Goal: Task Accomplishment & Management: Use online tool/utility

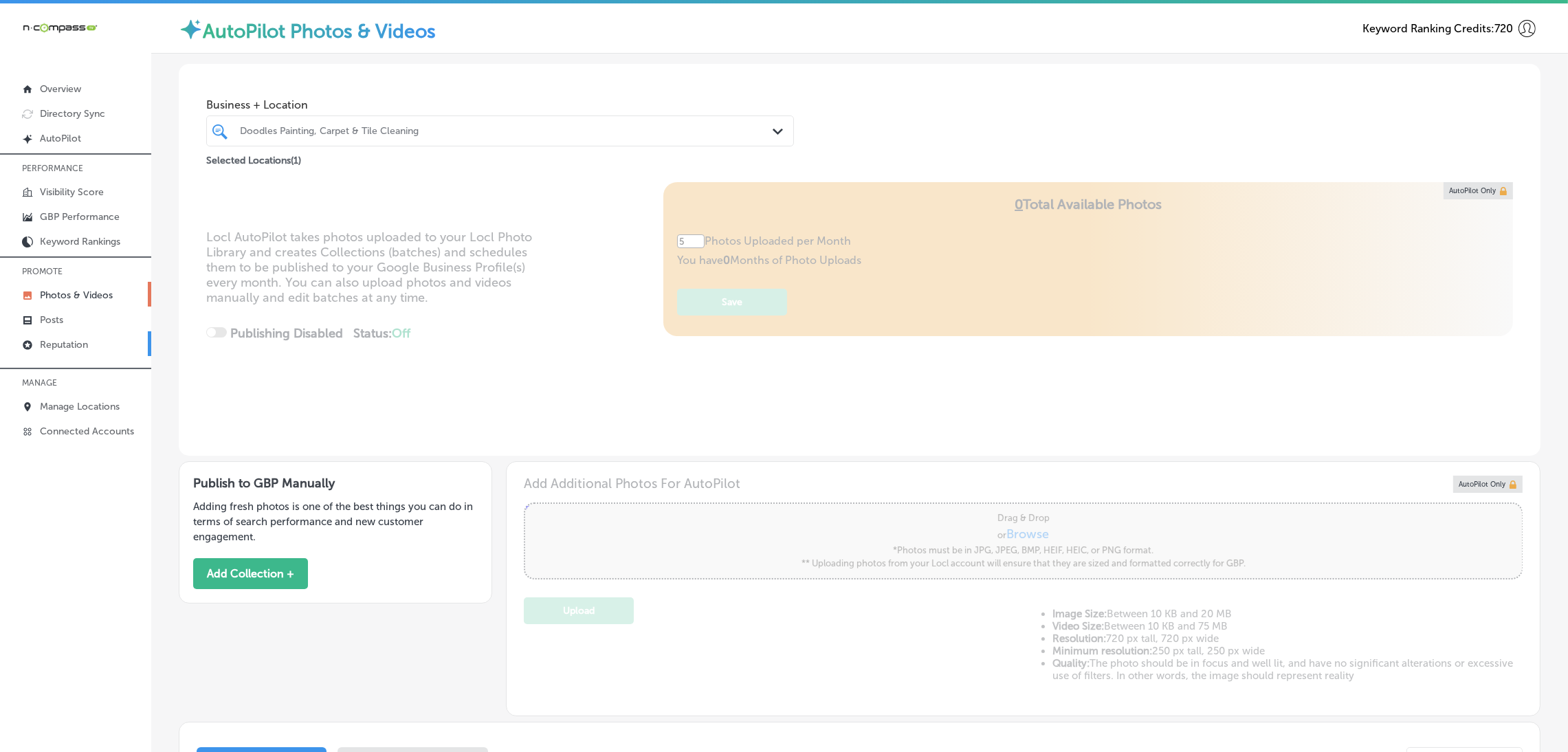
click at [42, 339] on p "Reputation" at bounding box center [63, 344] width 48 height 12
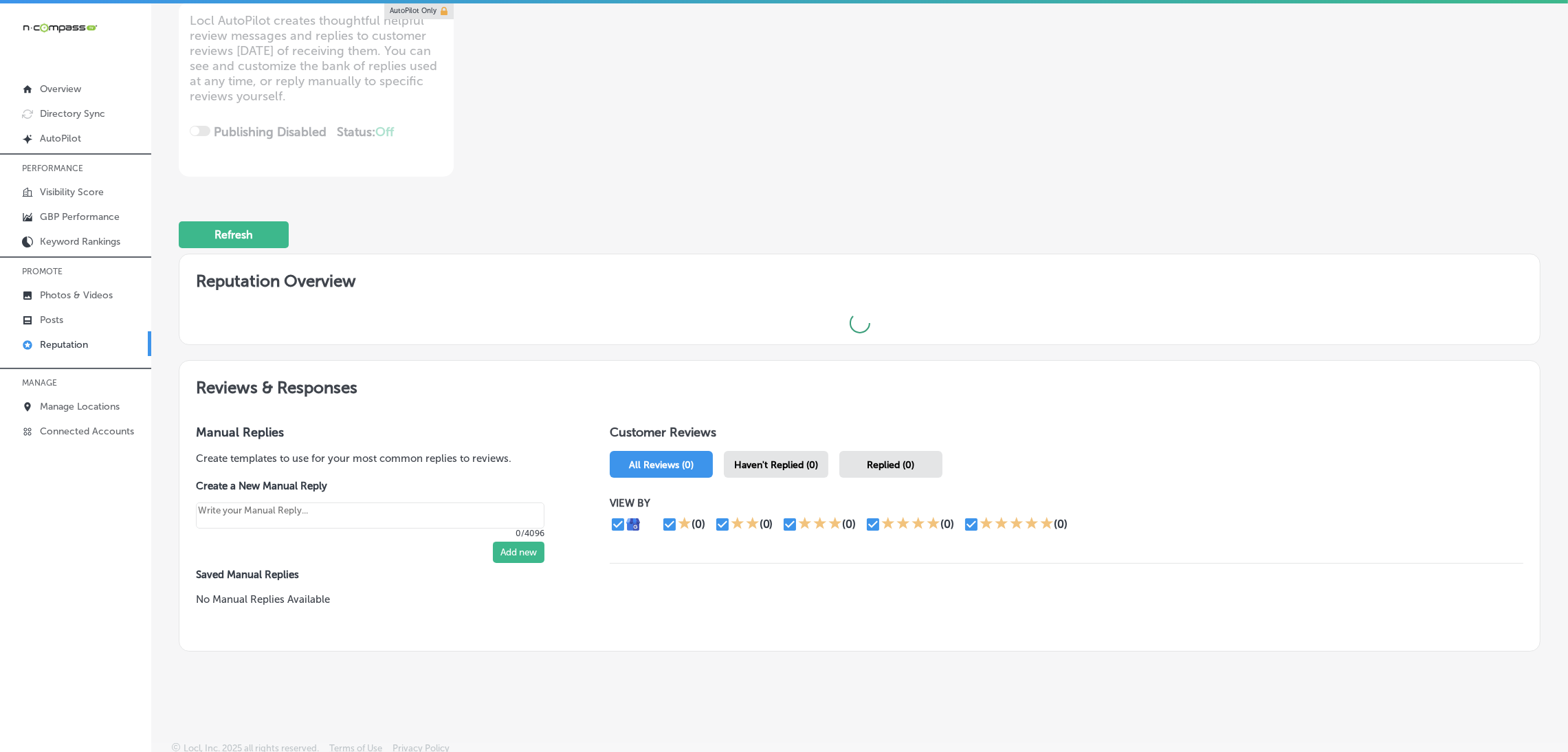
scroll to position [194, 0]
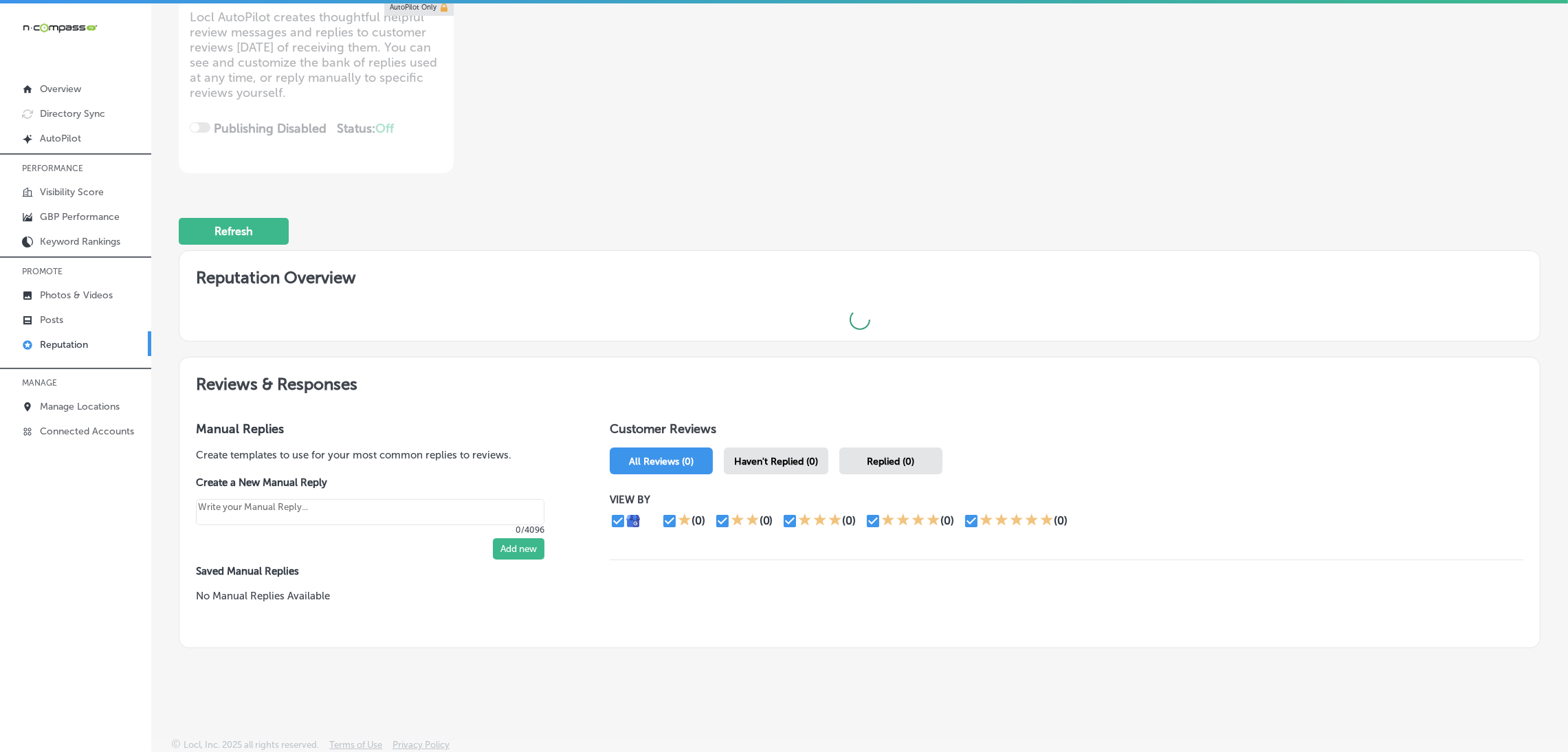
click at [792, 455] on span "Haven't Replied (0)" at bounding box center [775, 461] width 84 height 12
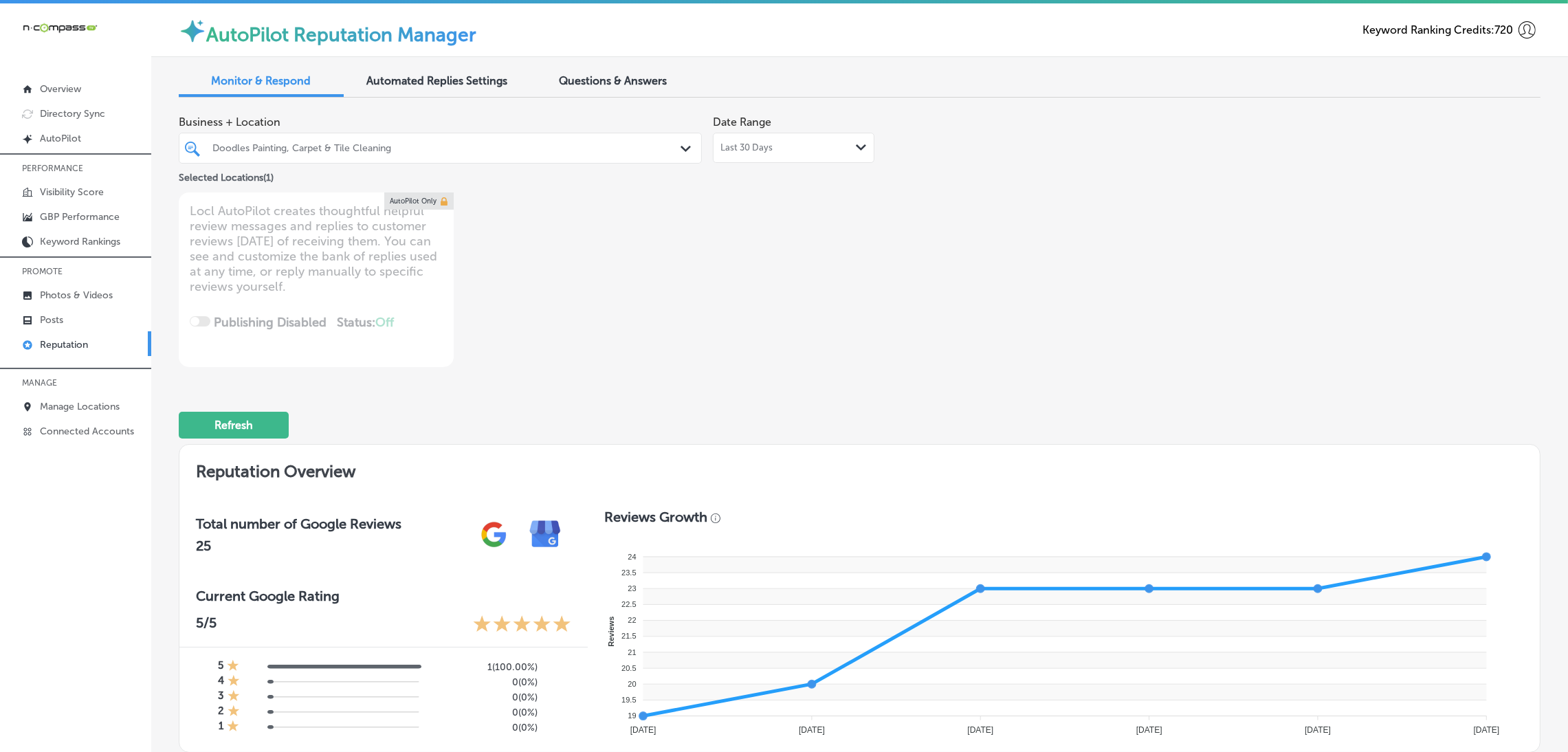
click at [426, 158] on div "Doodles Painting, Carpet & Tile Cleaning" at bounding box center [440, 148] width 470 height 22
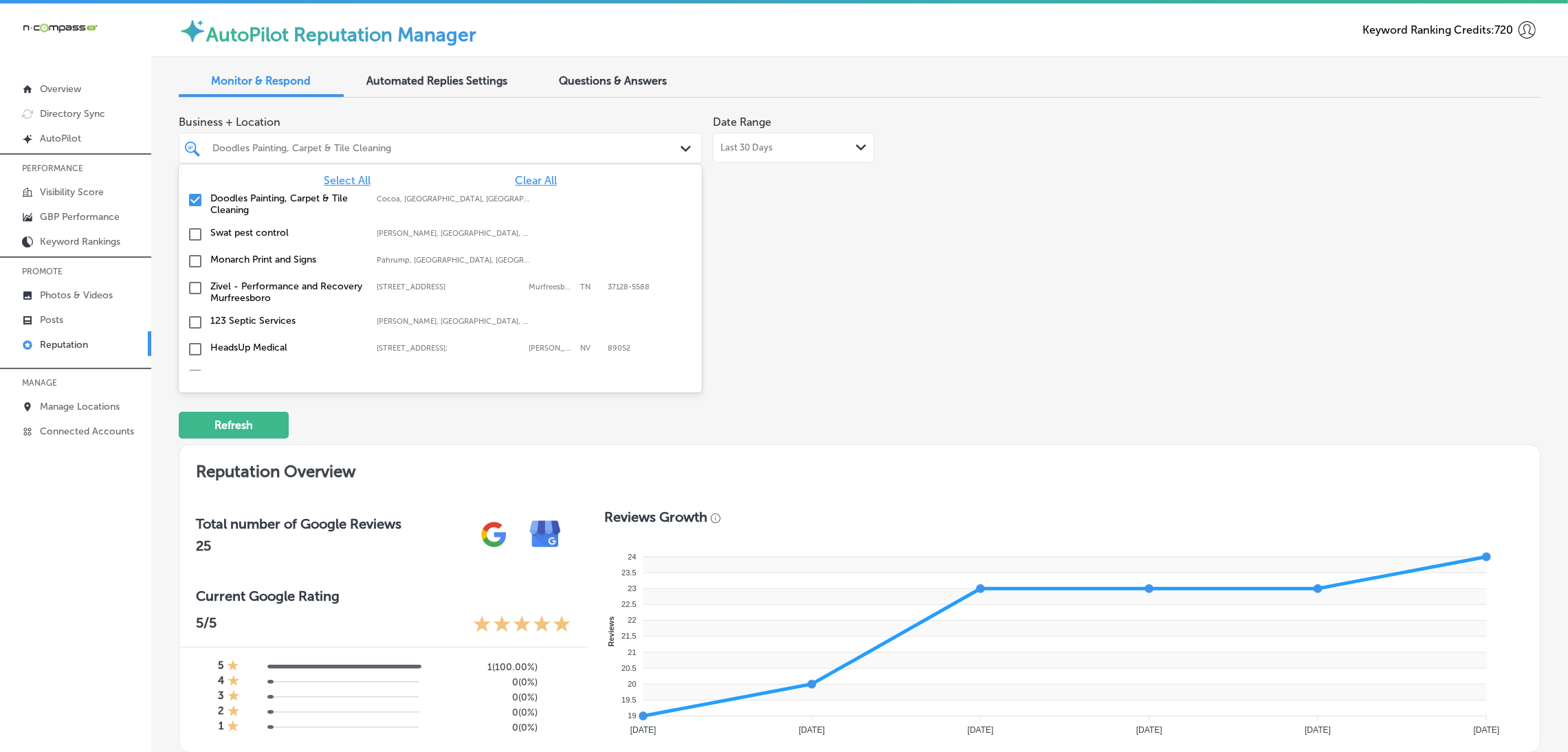
click at [525, 179] on span "Clear All" at bounding box center [536, 180] width 42 height 13
click at [873, 196] on div "Business + Location option focused, 1 of 165. 165 results available. Use Up and…" at bounding box center [587, 237] width 818 height 259
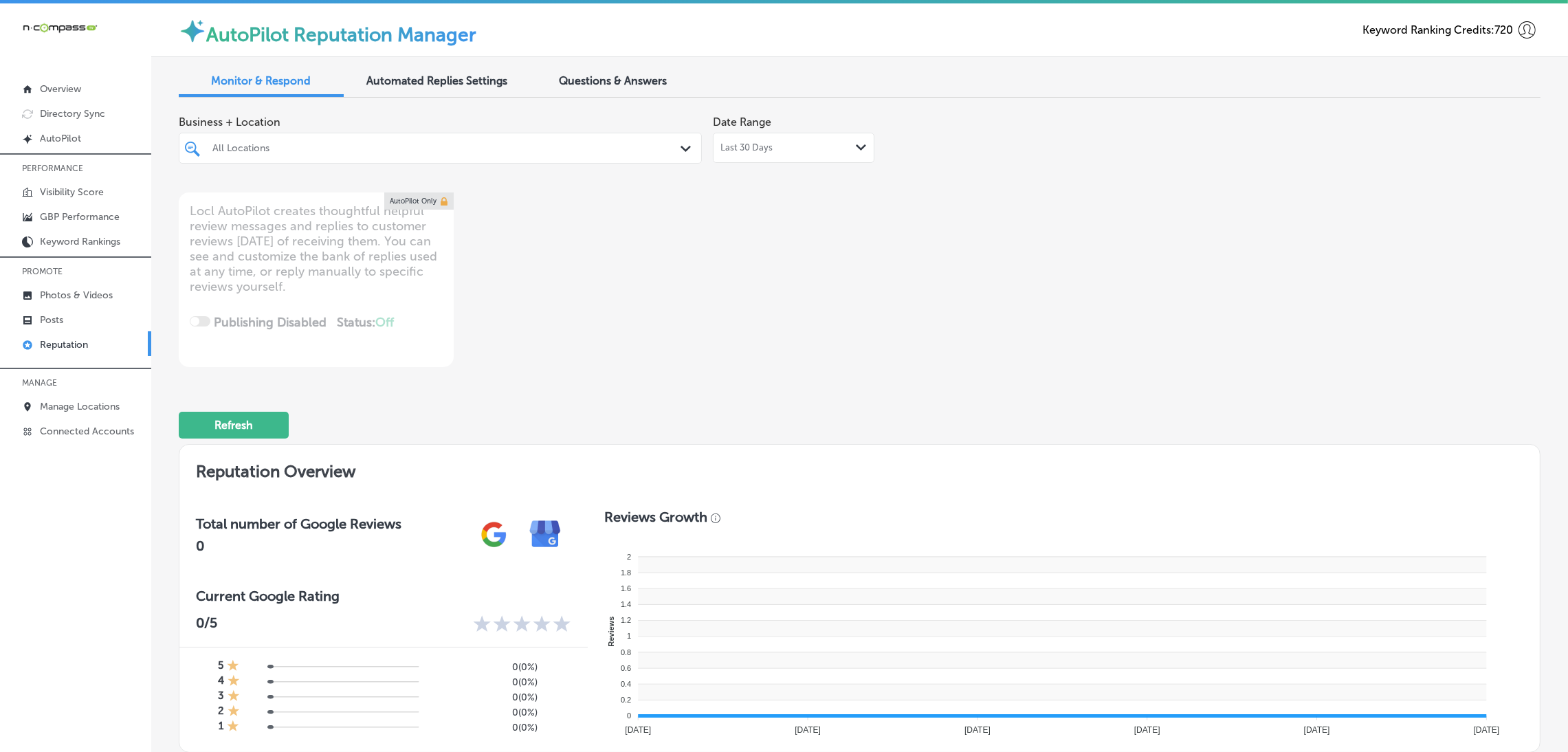
click at [555, 166] on div at bounding box center [440, 174] width 523 height 22
click at [533, 152] on div "All Locations" at bounding box center [447, 148] width 470 height 12
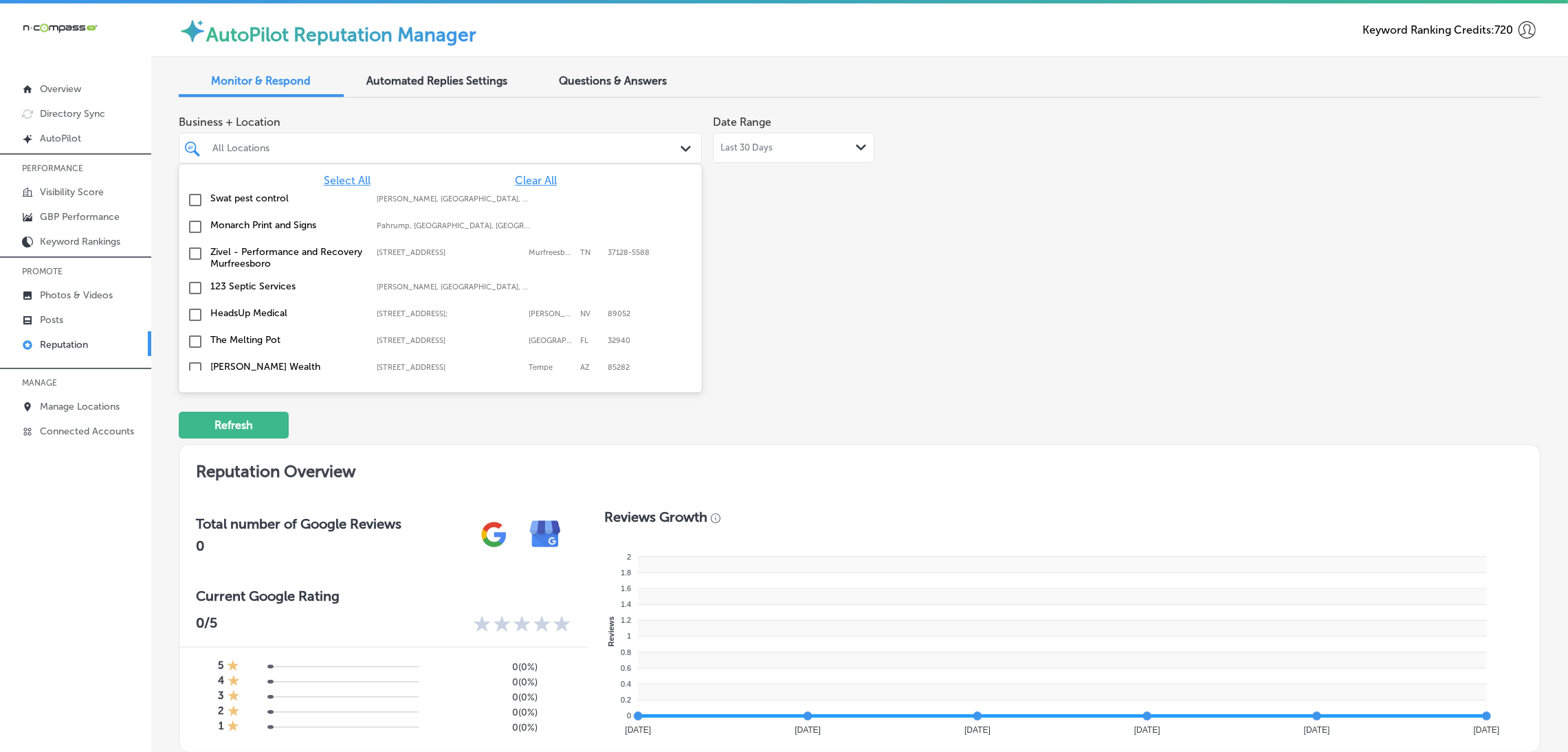
click at [344, 182] on span "Select All" at bounding box center [347, 180] width 47 height 13
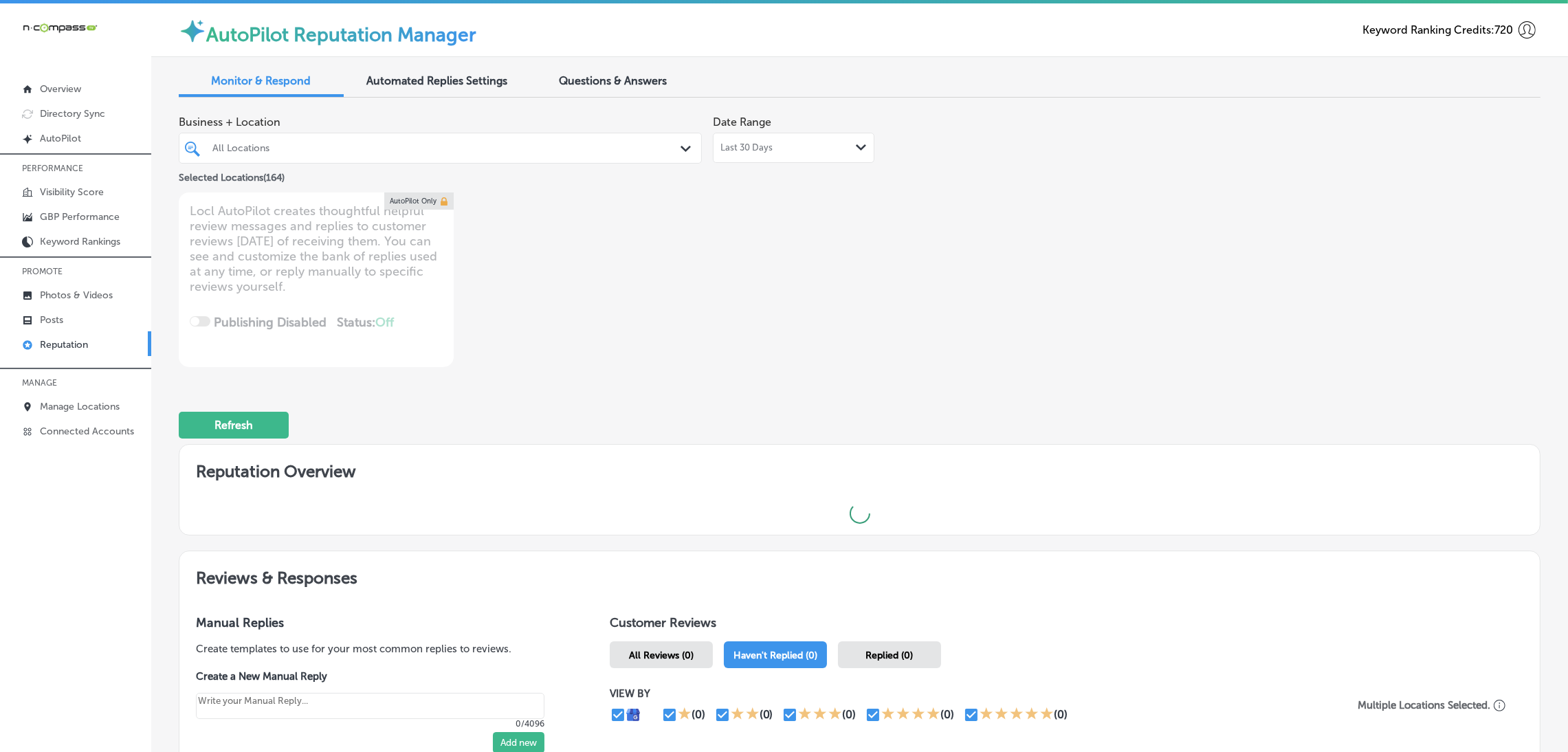
click at [1101, 294] on div "Business + Location All Locations Path Created with Sketch. Selected Locations …" at bounding box center [859, 237] width 1362 height 259
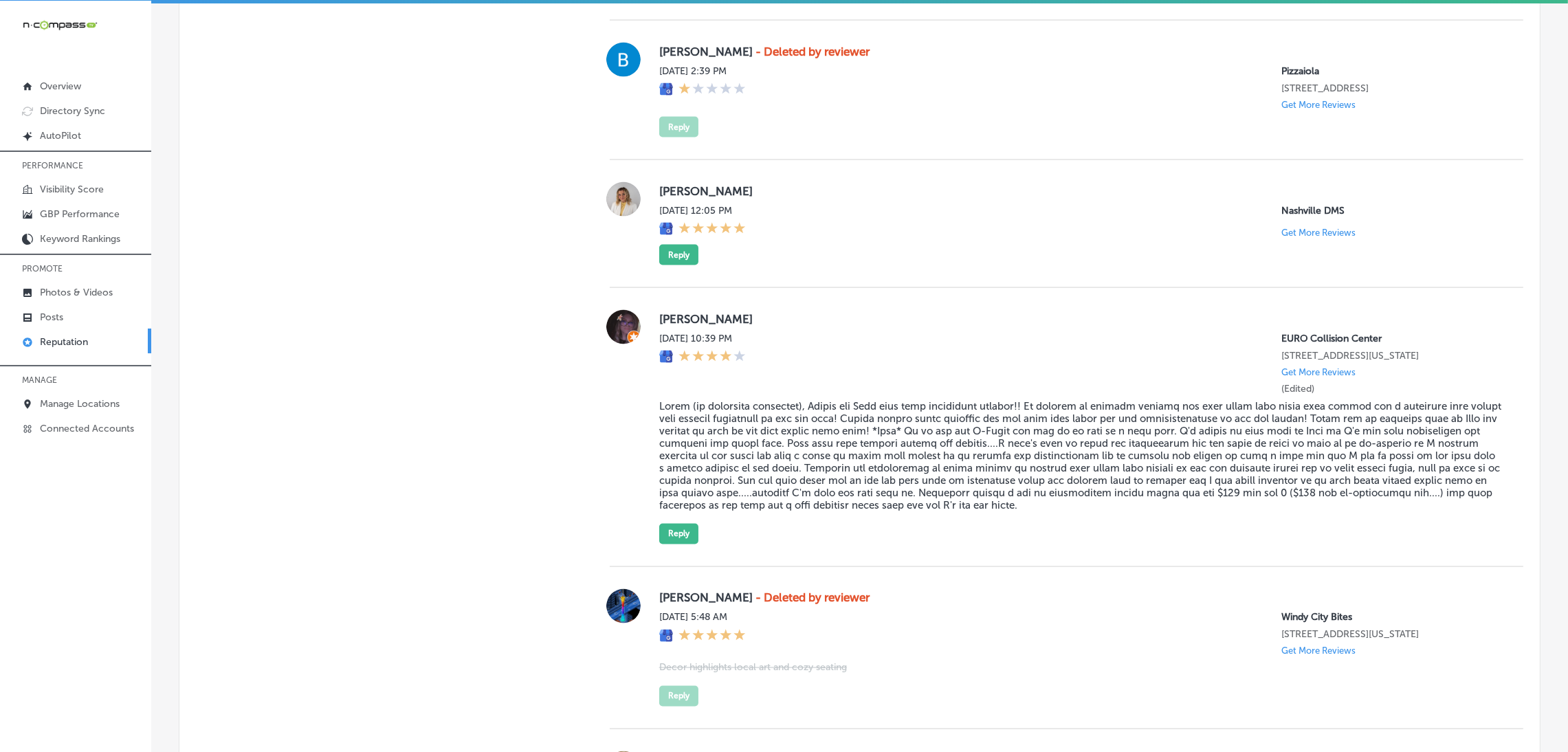
scroll to position [3748, 0]
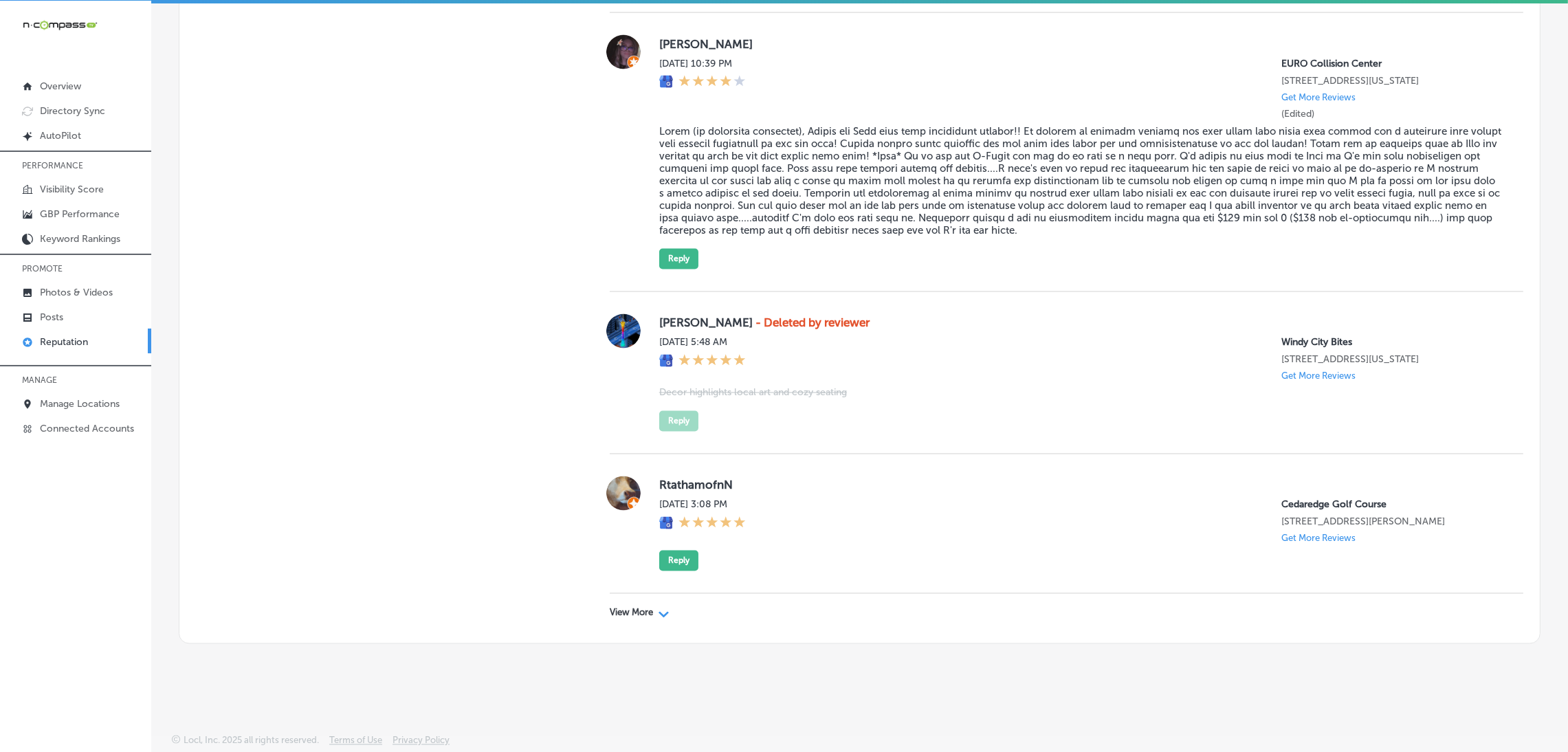
click at [637, 608] on p "View More" at bounding box center [631, 613] width 43 height 11
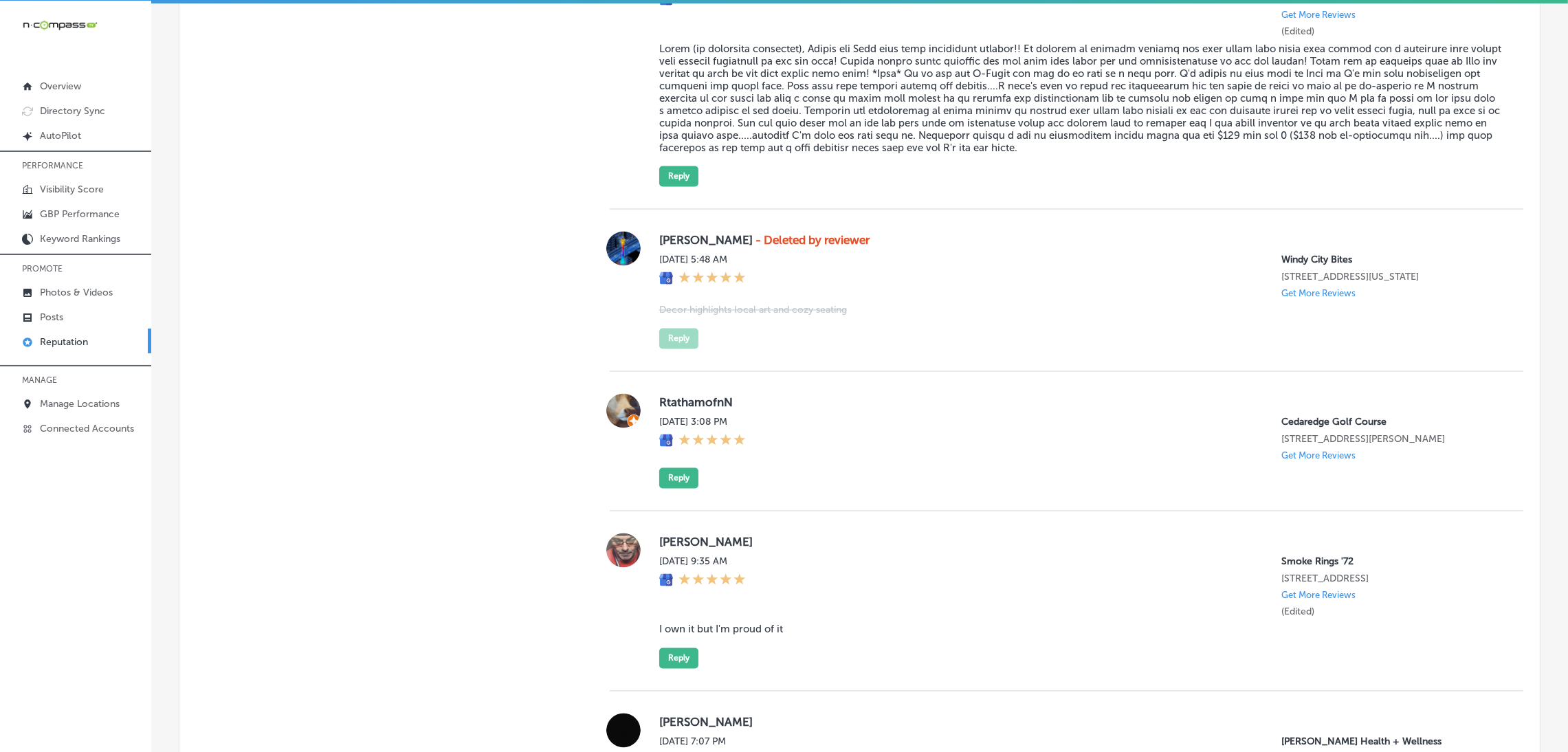
click at [1032, 409] on label "RtathamofnN" at bounding box center [1080, 402] width 842 height 14
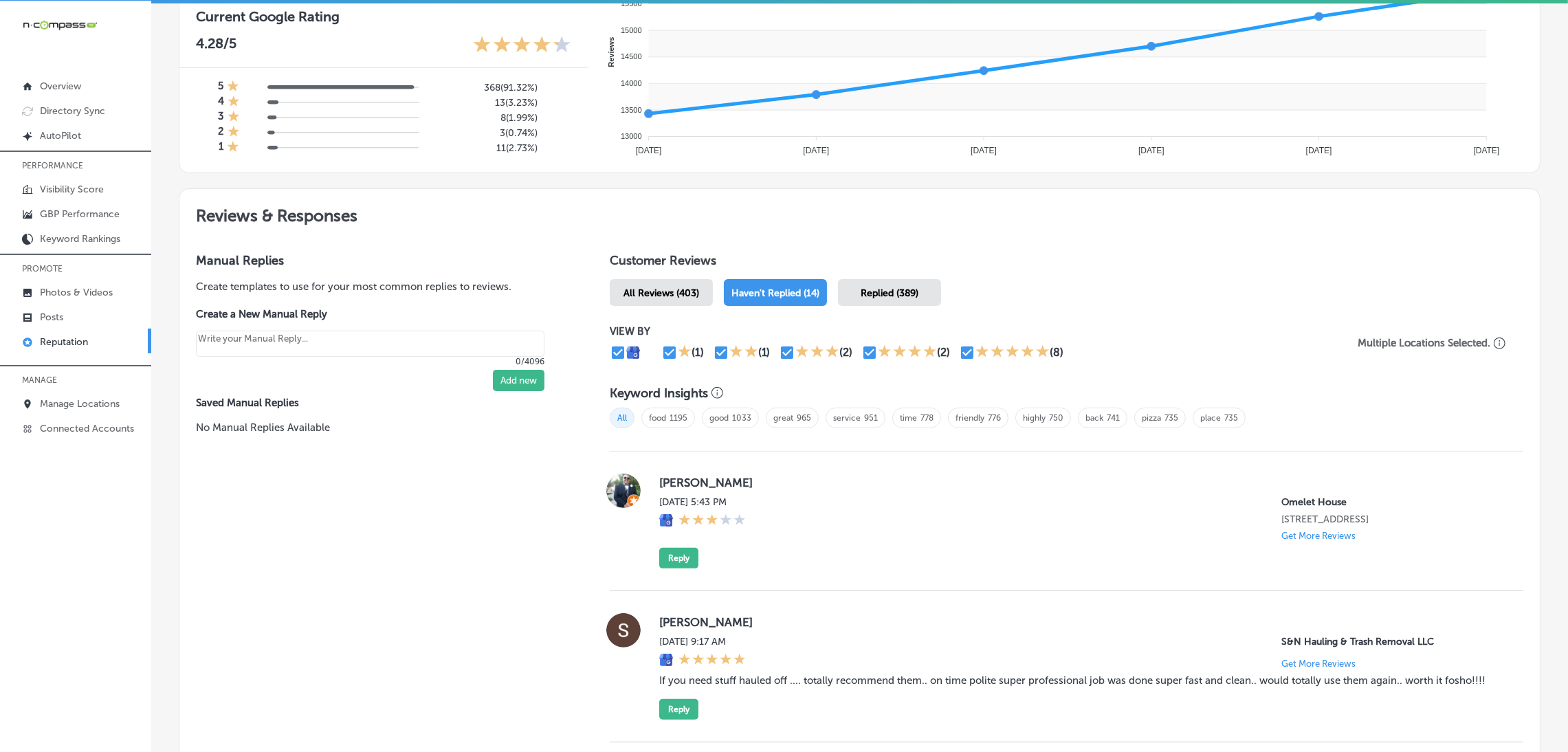
scroll to position [618, 0]
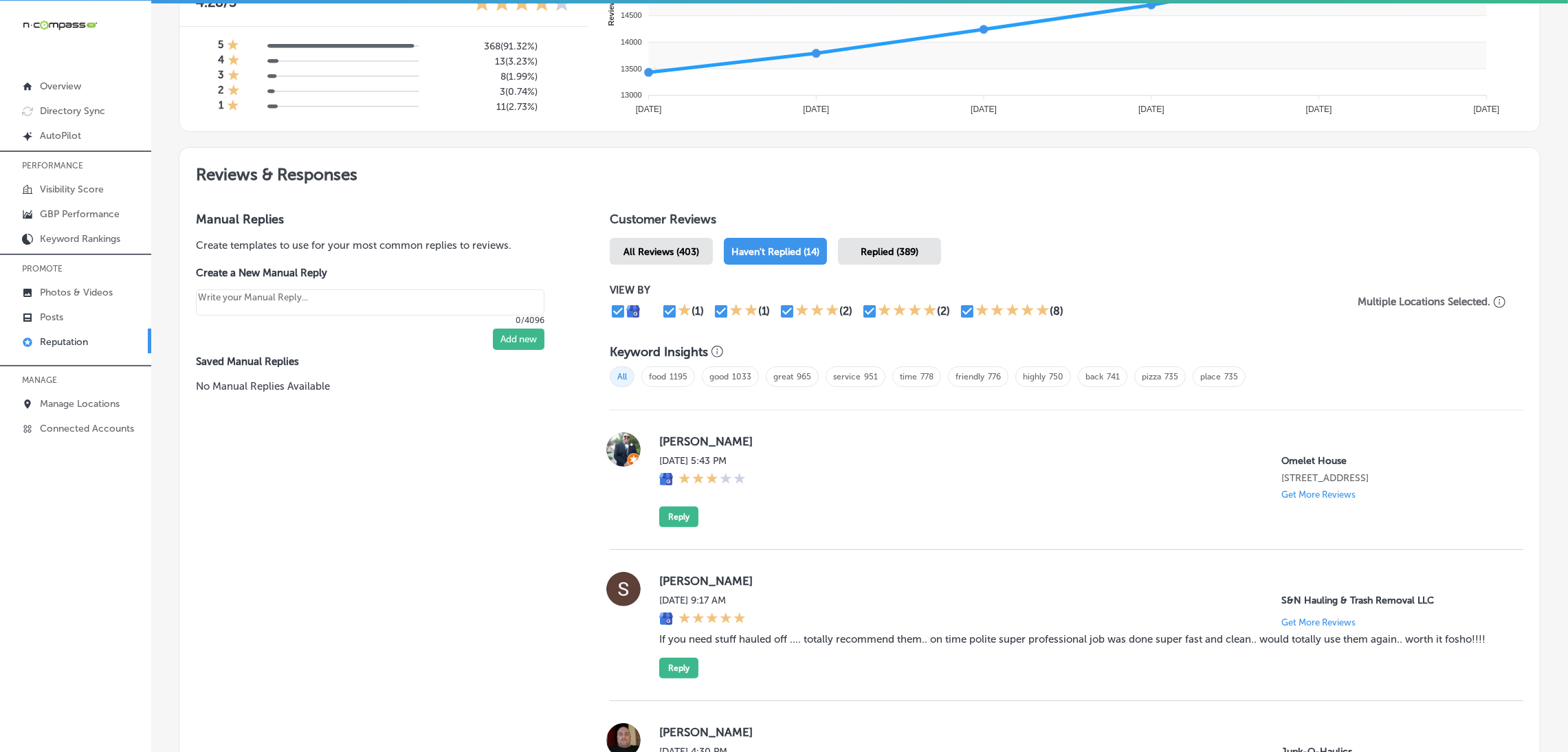
click at [700, 250] on div "All Reviews (403)" at bounding box center [661, 252] width 103 height 27
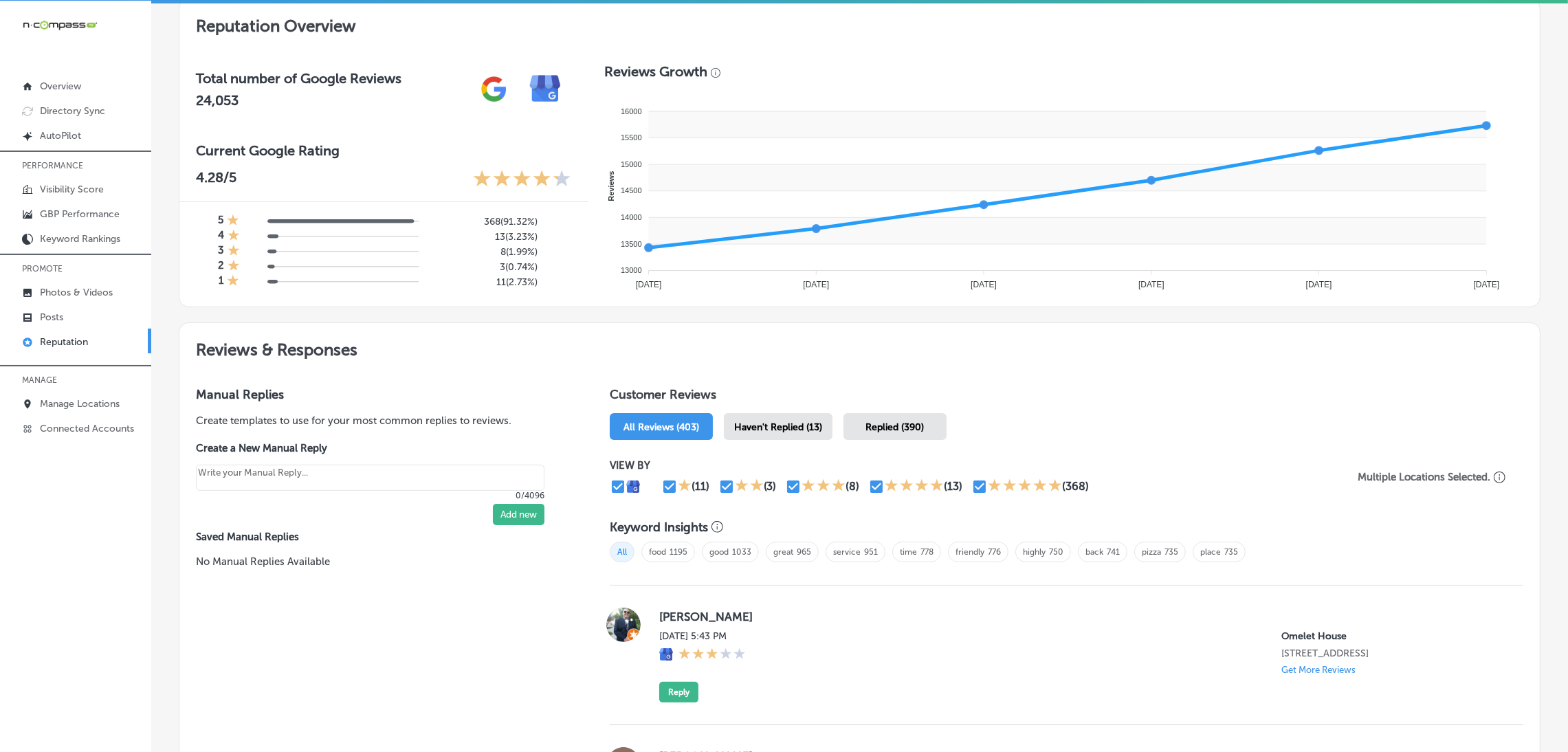
scroll to position [618, 0]
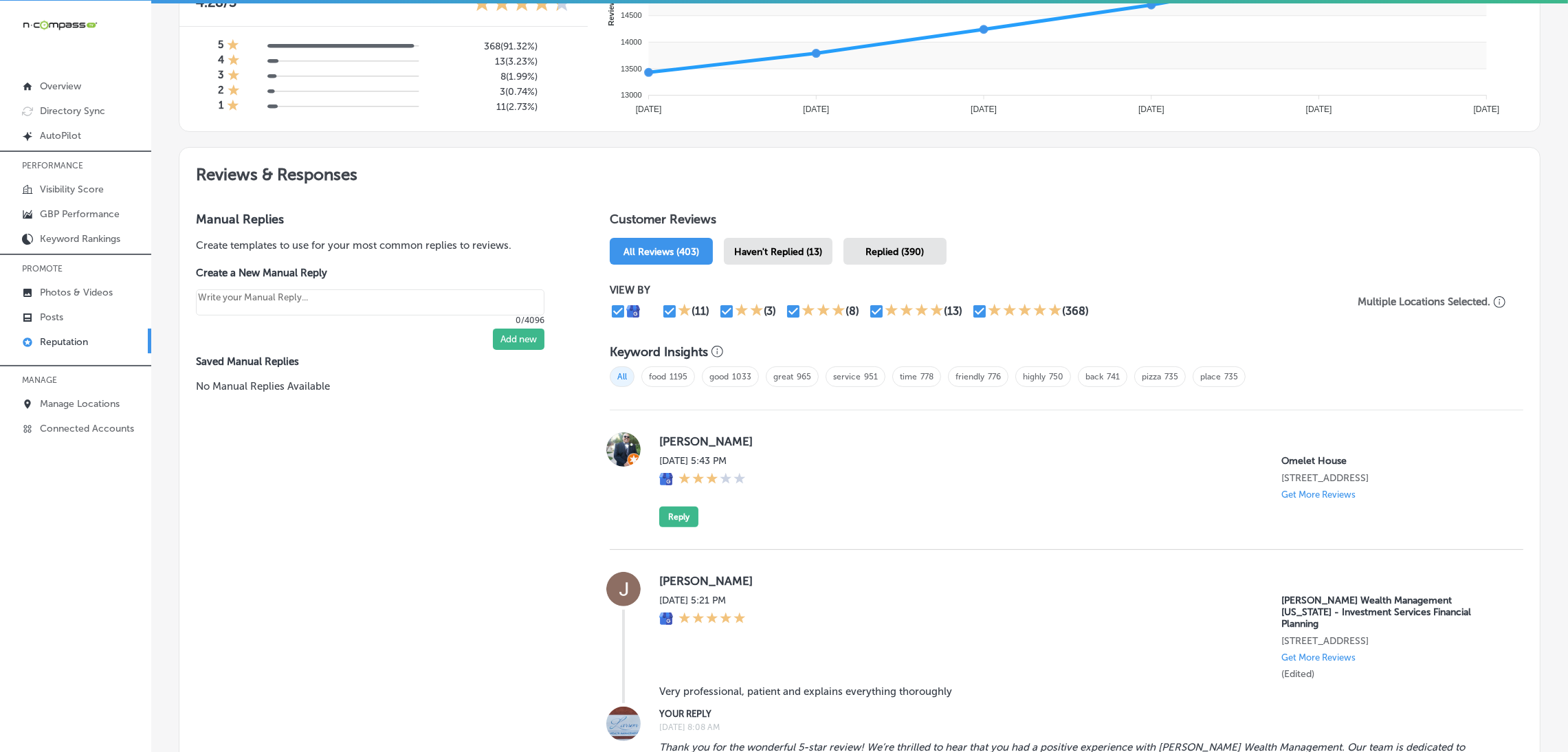
click at [782, 422] on div "[PERSON_NAME][DATE] 5:43 PM [GEOGRAPHIC_DATA] [STREET_ADDRESS] Get More Reviews…" at bounding box center [1066, 480] width 913 height 140
click at [801, 251] on span "Haven't Replied (13)" at bounding box center [778, 252] width 88 height 12
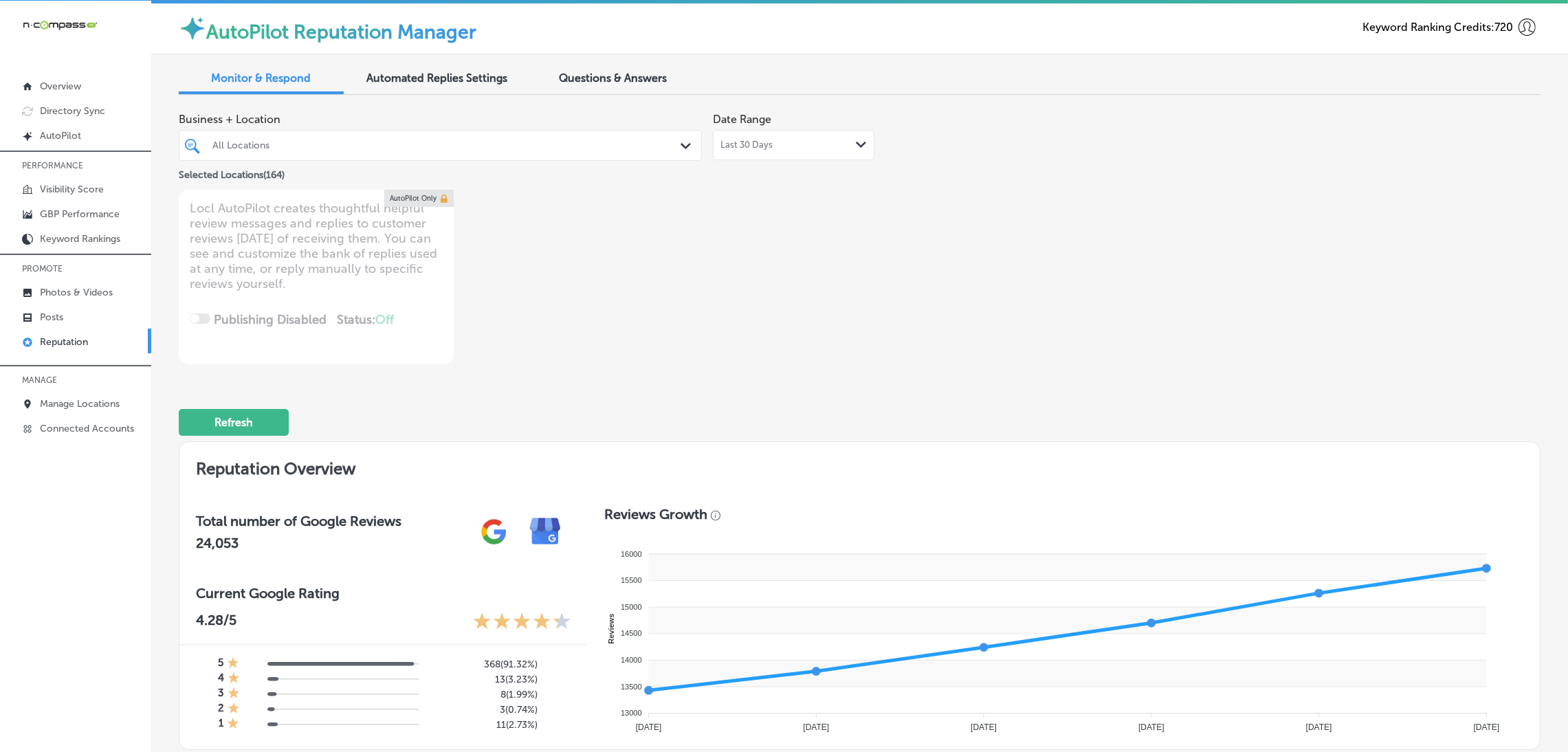
click at [335, 151] on div at bounding box center [417, 145] width 412 height 19
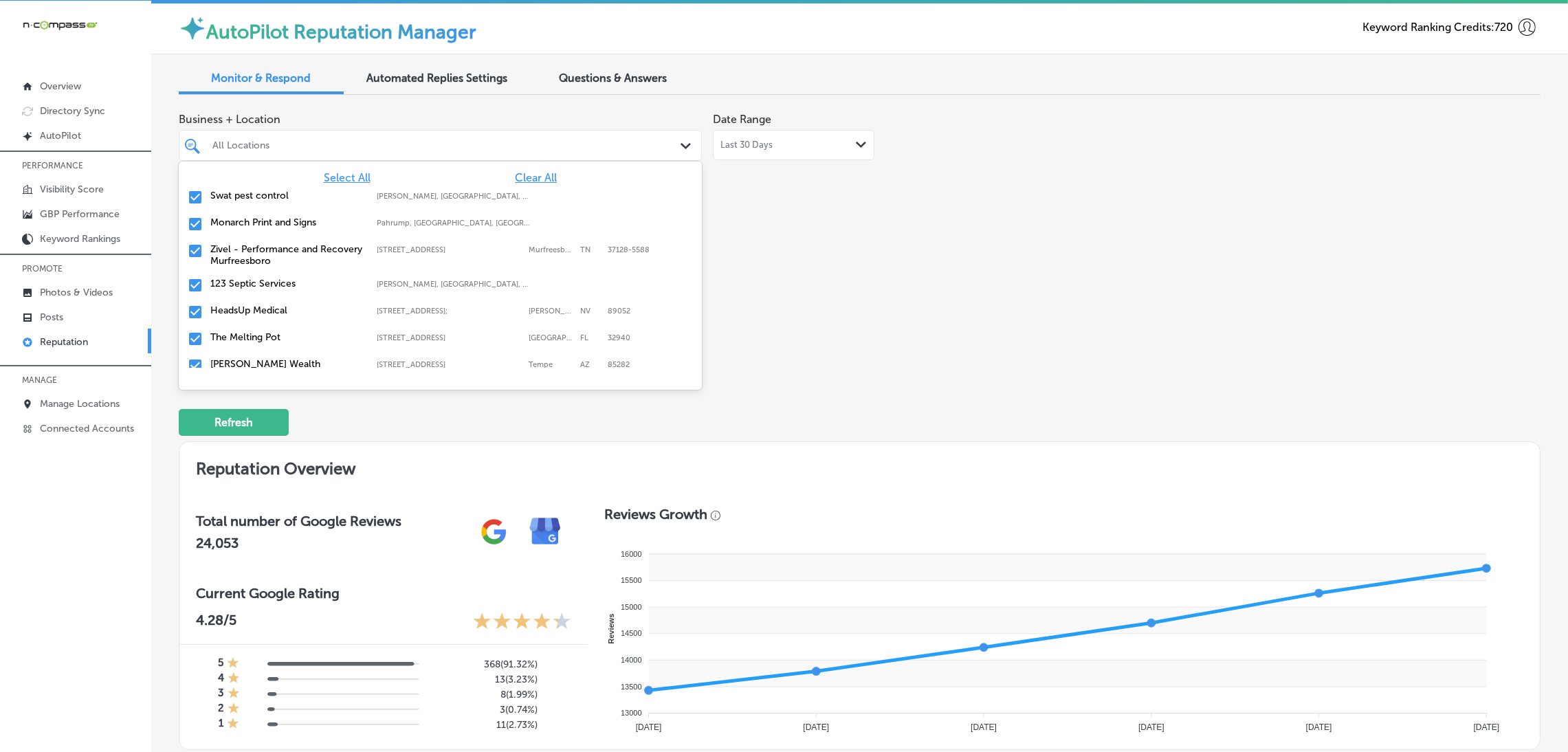
click at [527, 171] on span "Clear All" at bounding box center [536, 178] width 42 height 13
type textarea "x"
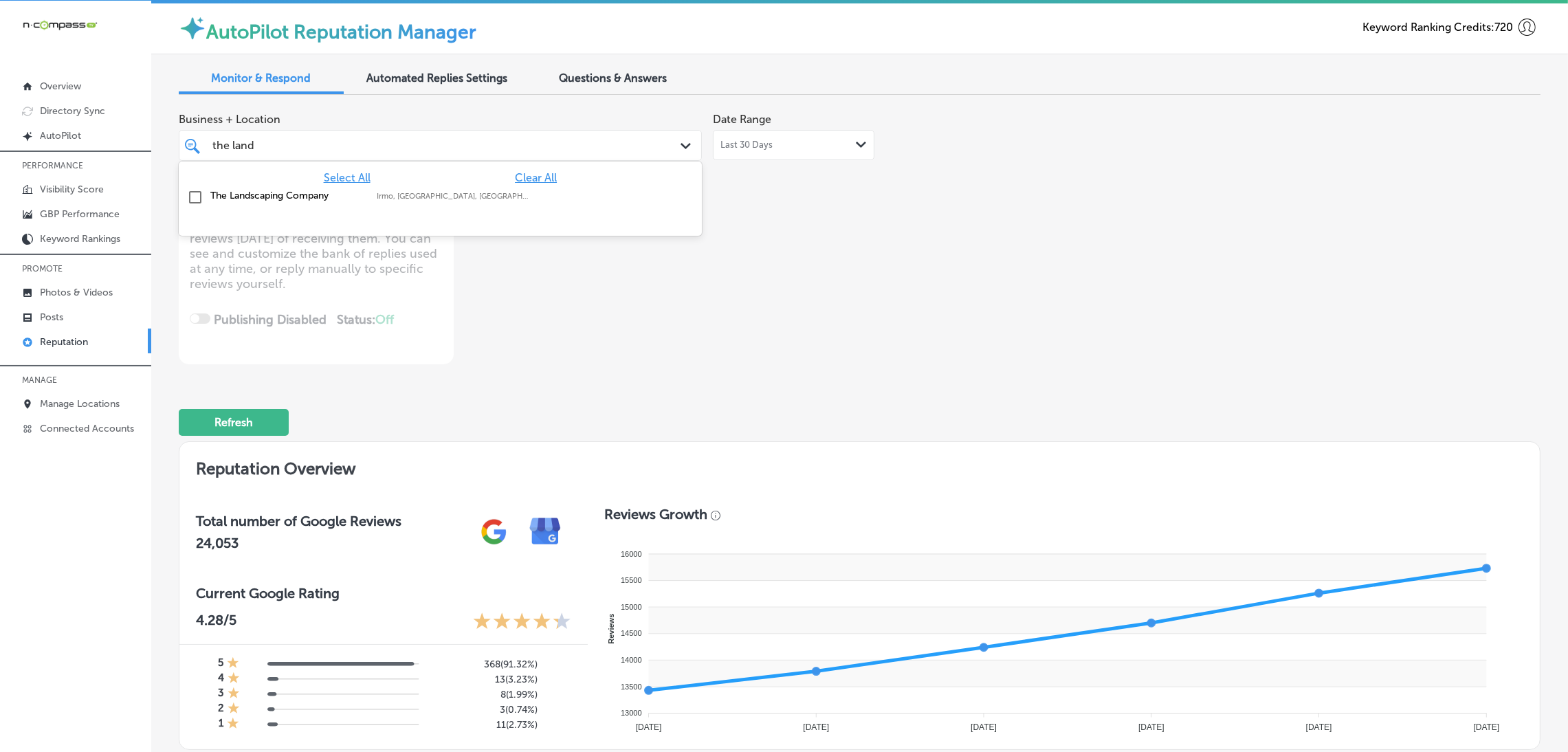
type input "the lands"
click at [464, 202] on div "The Landscaping Company Irmo, [GEOGRAPHIC_DATA], [GEOGRAPHIC_DATA] | Cayce, [GE…" at bounding box center [440, 197] width 512 height 22
type textarea "x"
type input "the lands"
click at [800, 225] on div "Business + Location option focused, 2 of 165. 2 results available for search te…" at bounding box center [587, 234] width 818 height 259
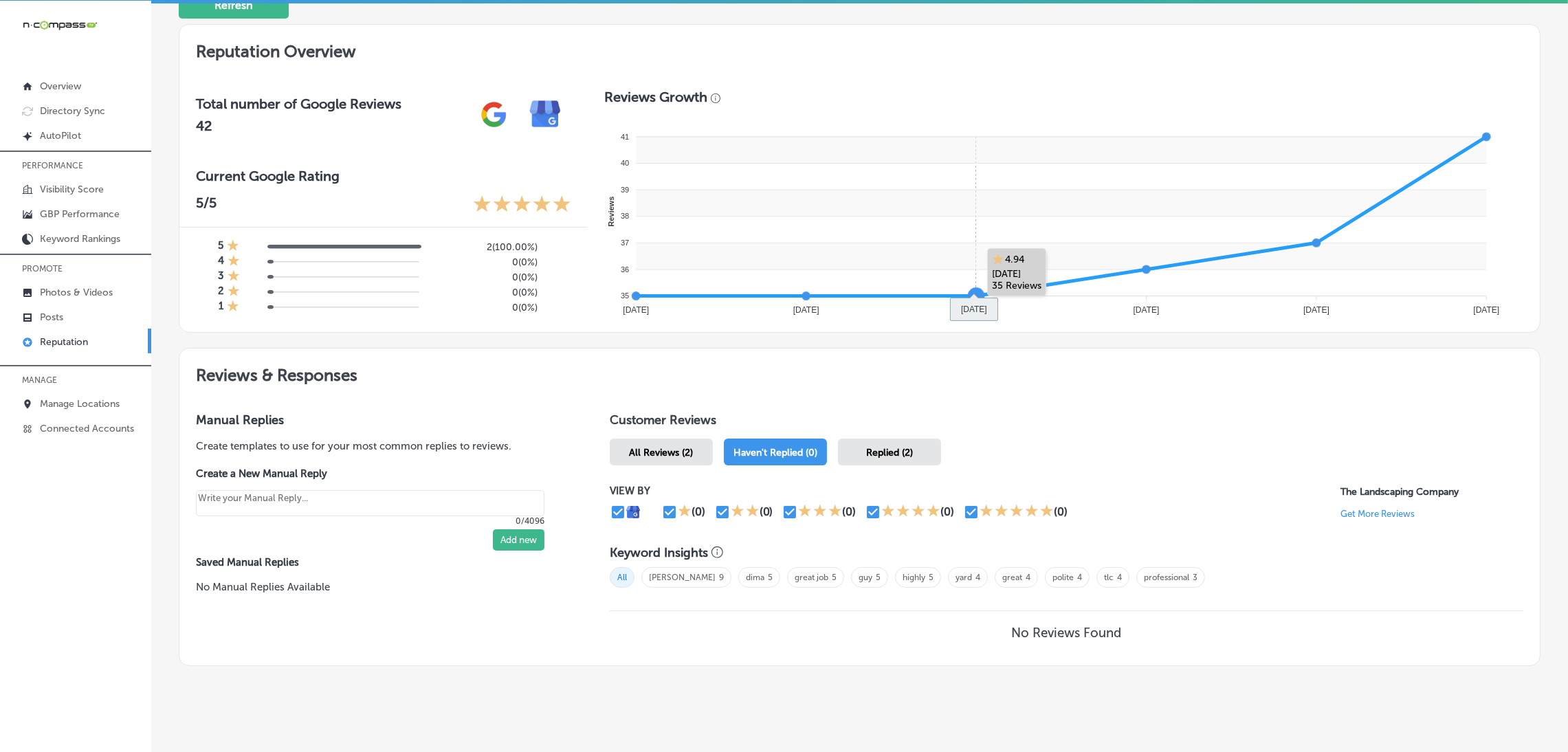
scroll to position [438, 0]
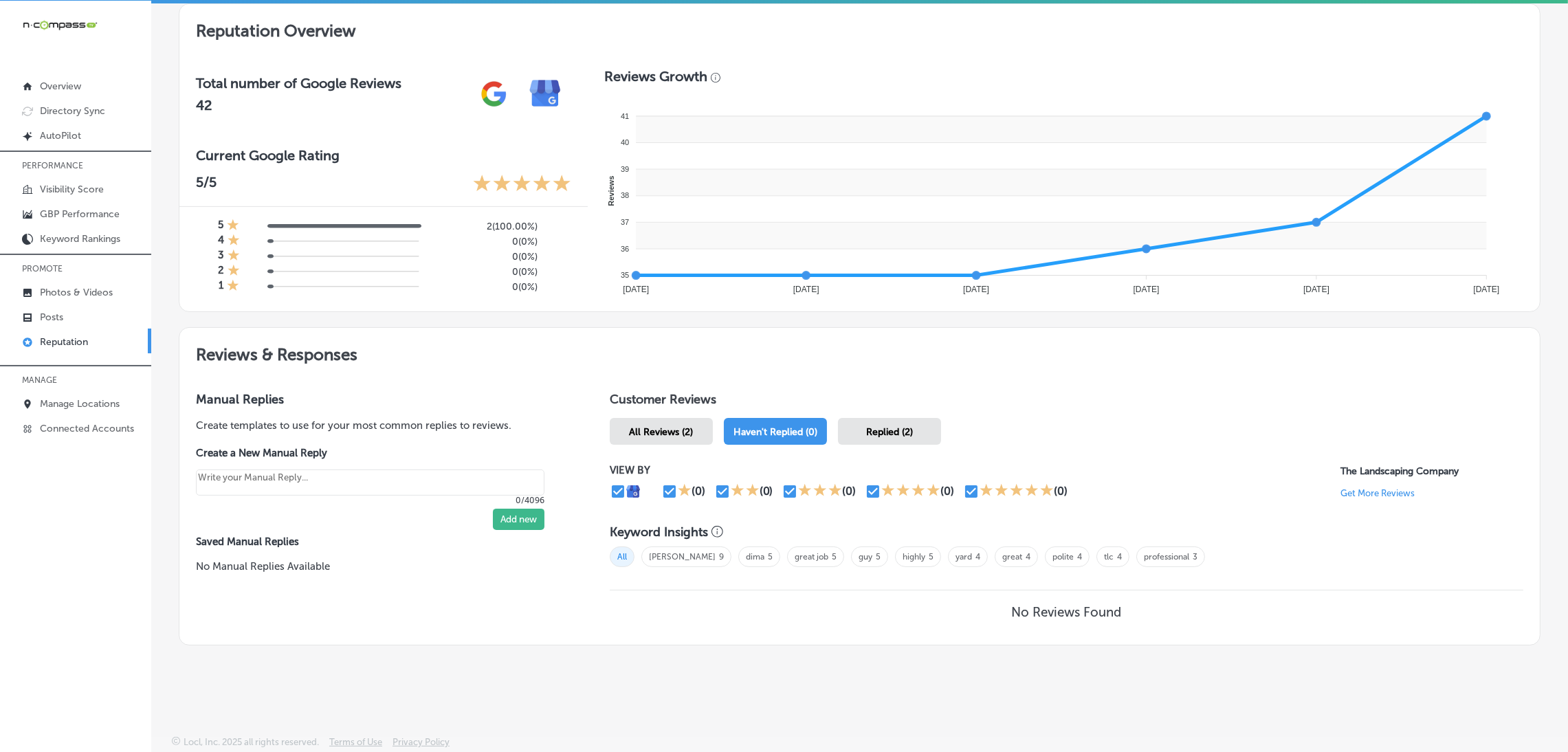
click at [667, 418] on div "All Reviews (2)" at bounding box center [661, 432] width 103 height 27
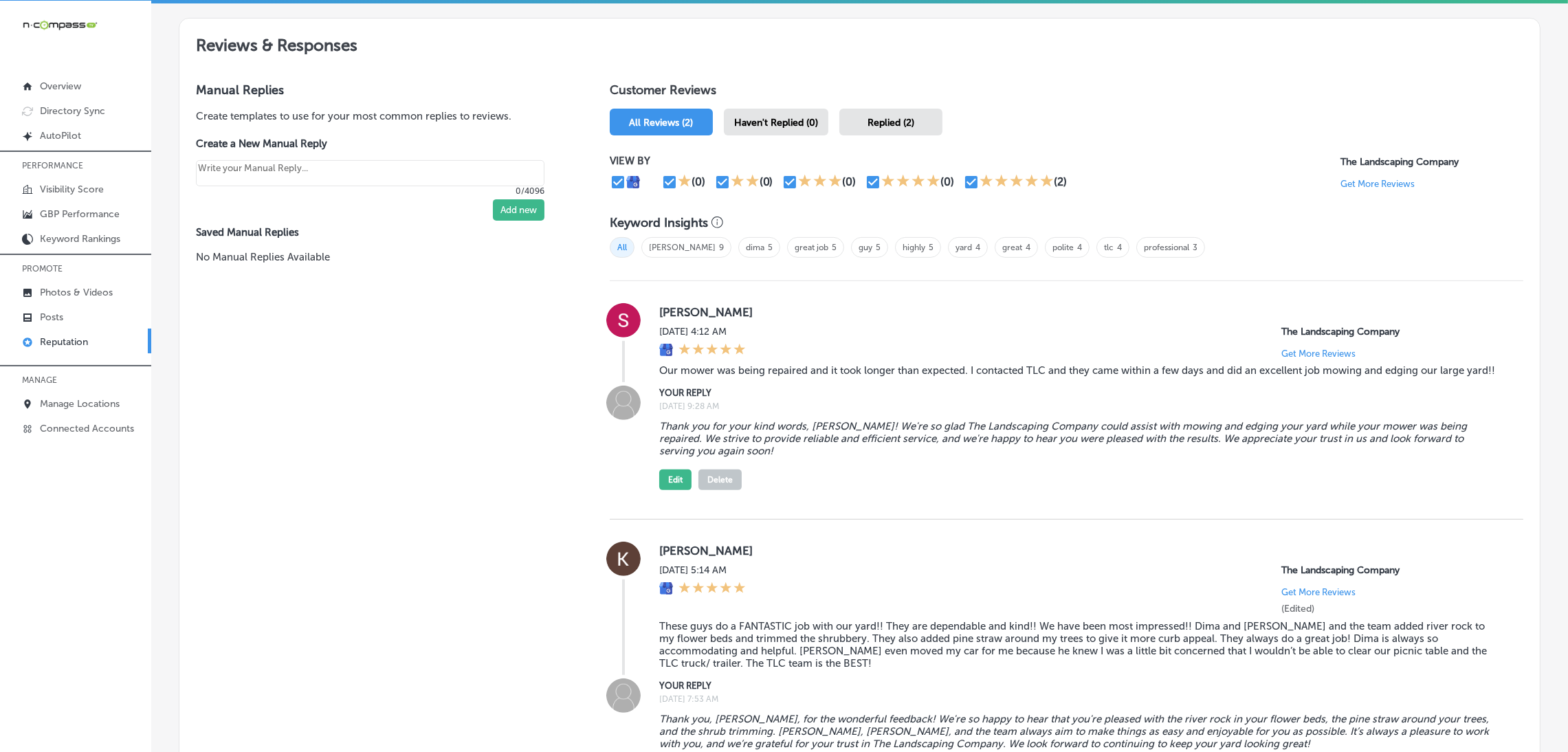
click at [766, 117] on span "Haven't Replied (0)" at bounding box center [775, 123] width 84 height 12
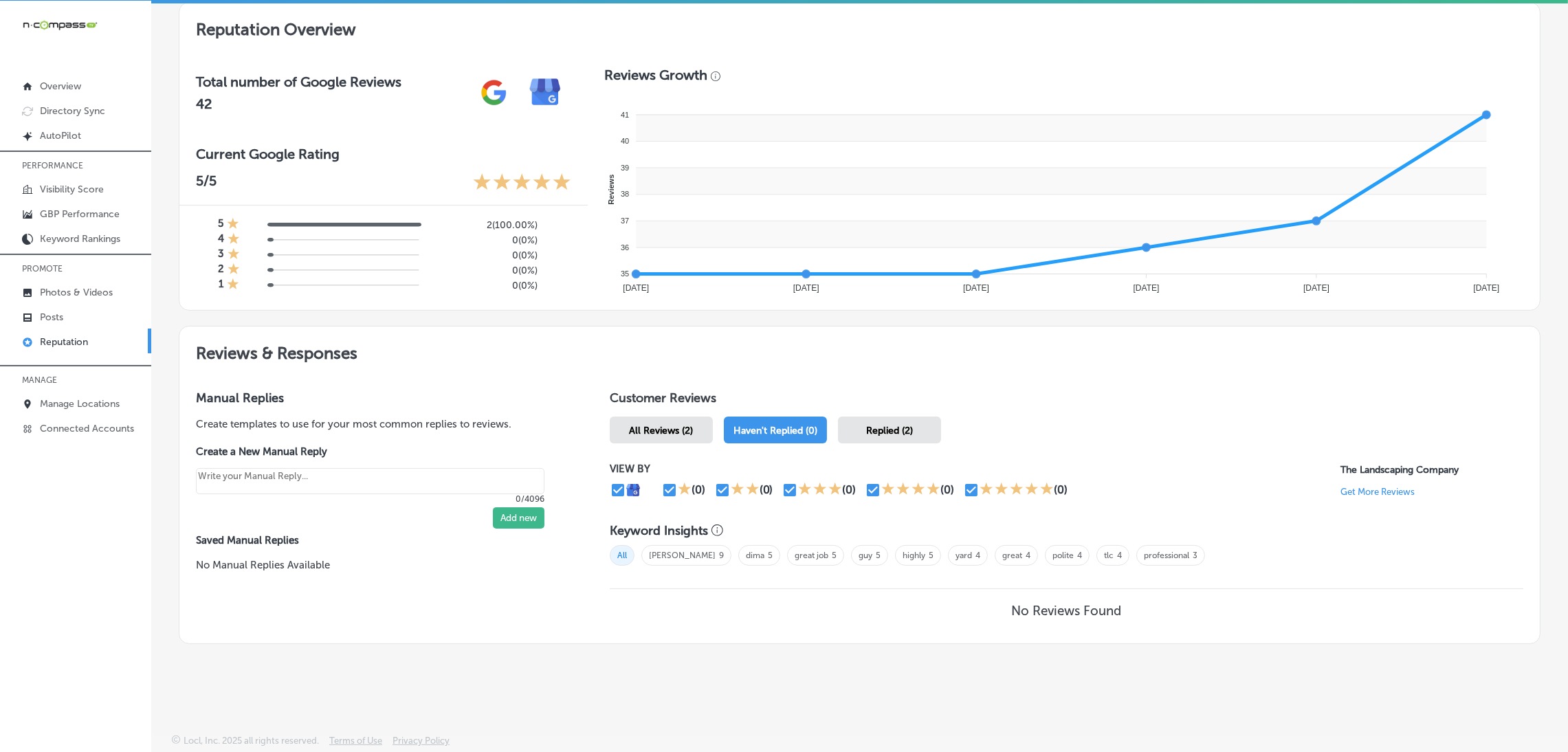
scroll to position [438, 0]
click at [658, 426] on span "All Reviews (2)" at bounding box center [661, 432] width 64 height 12
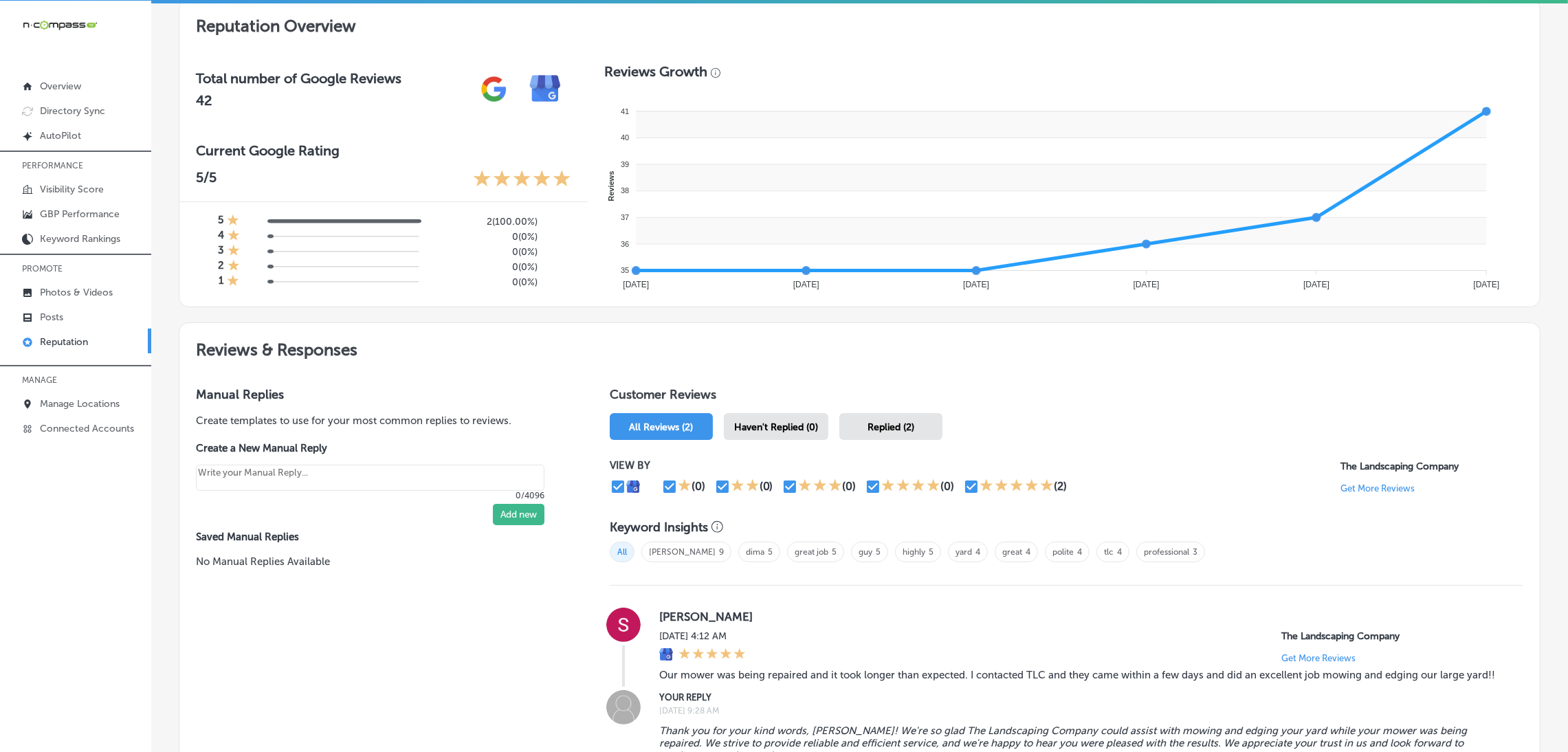
scroll to position [747, 0]
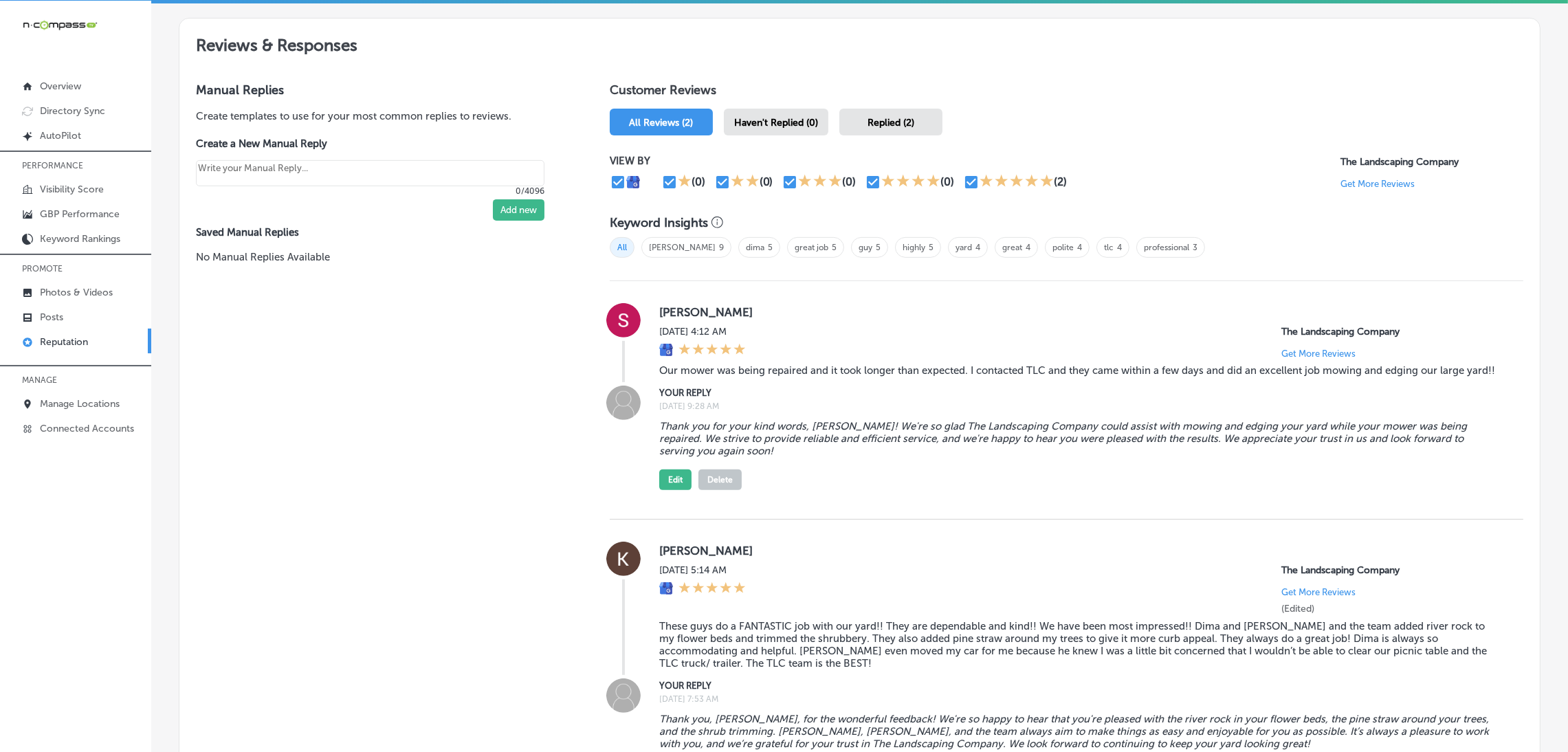
click at [787, 108] on div "Haven't Replied (0)" at bounding box center [776, 122] width 105 height 27
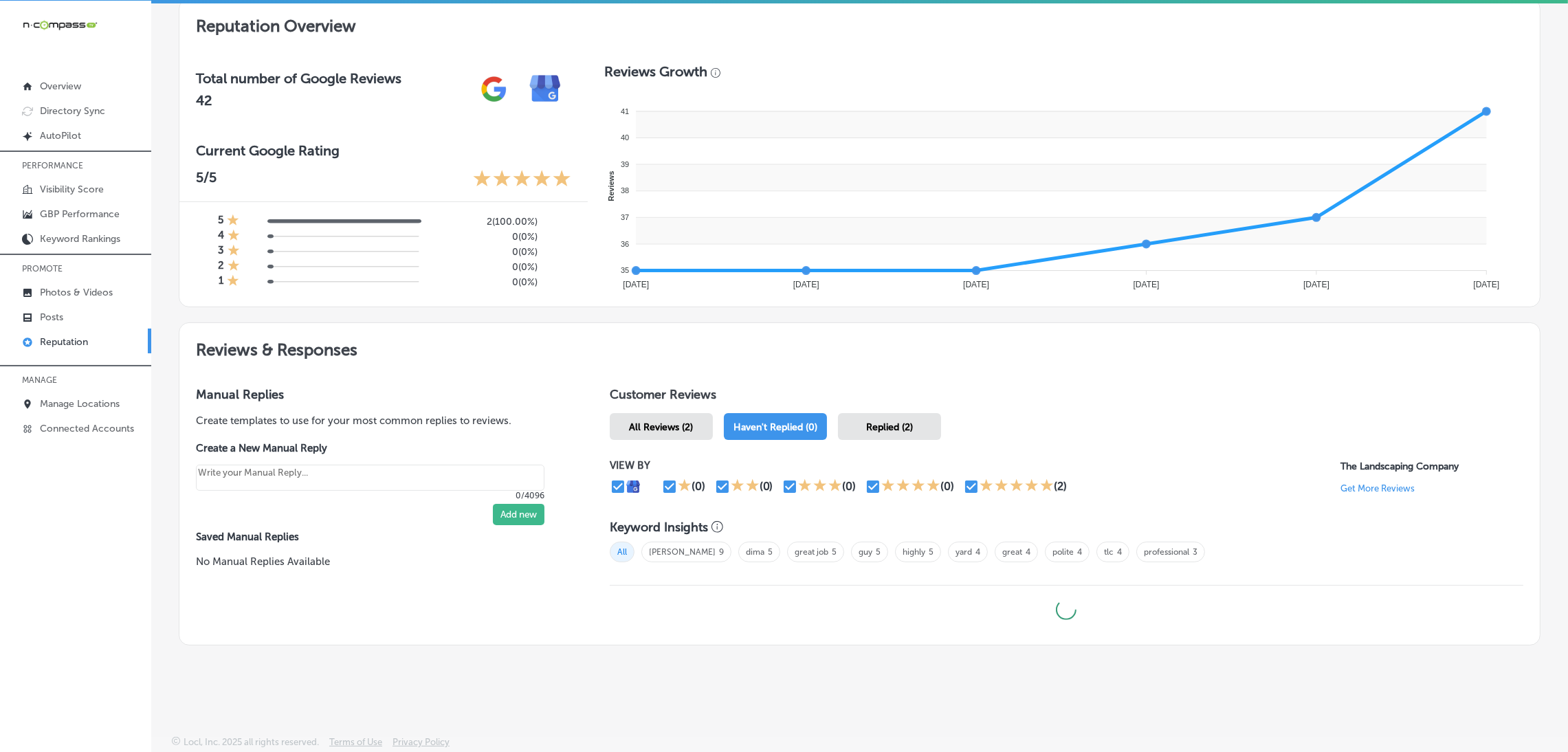
type textarea "x"
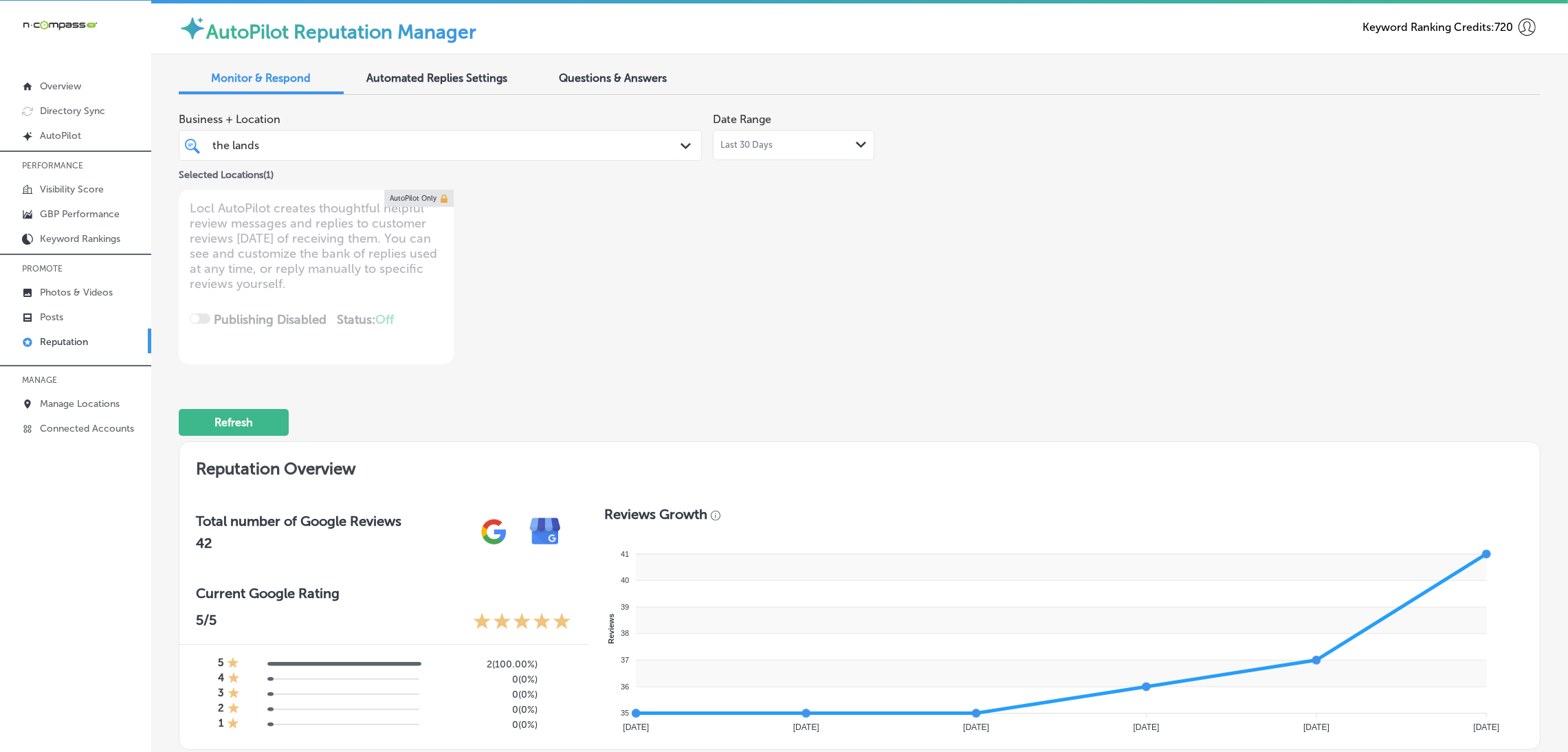
click at [415, 150] on div "the lands the lands" at bounding box center [417, 145] width 412 height 19
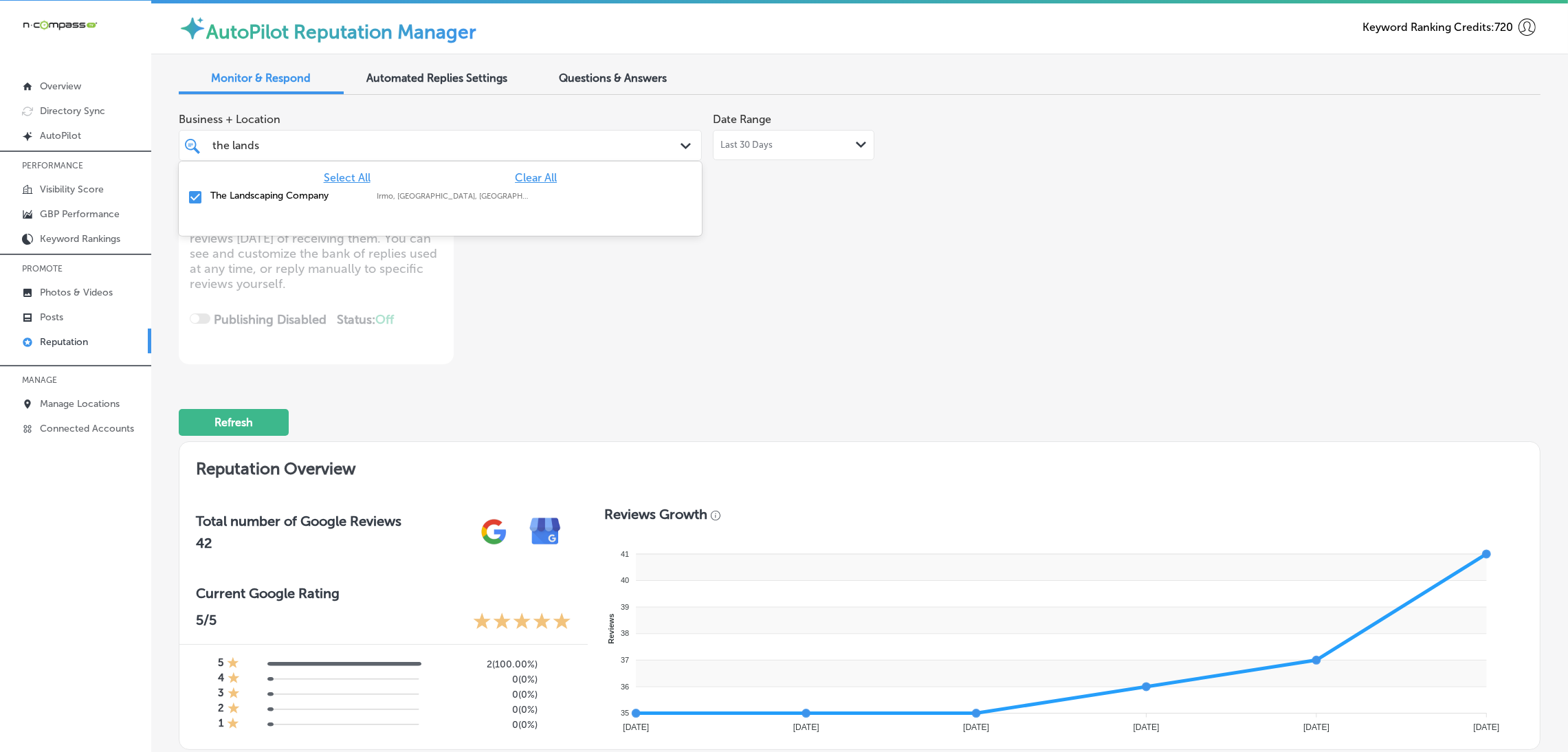
click at [834, 264] on div "Business + Location option focused, 1 of 165. 2 results available for search te…" at bounding box center [587, 234] width 818 height 259
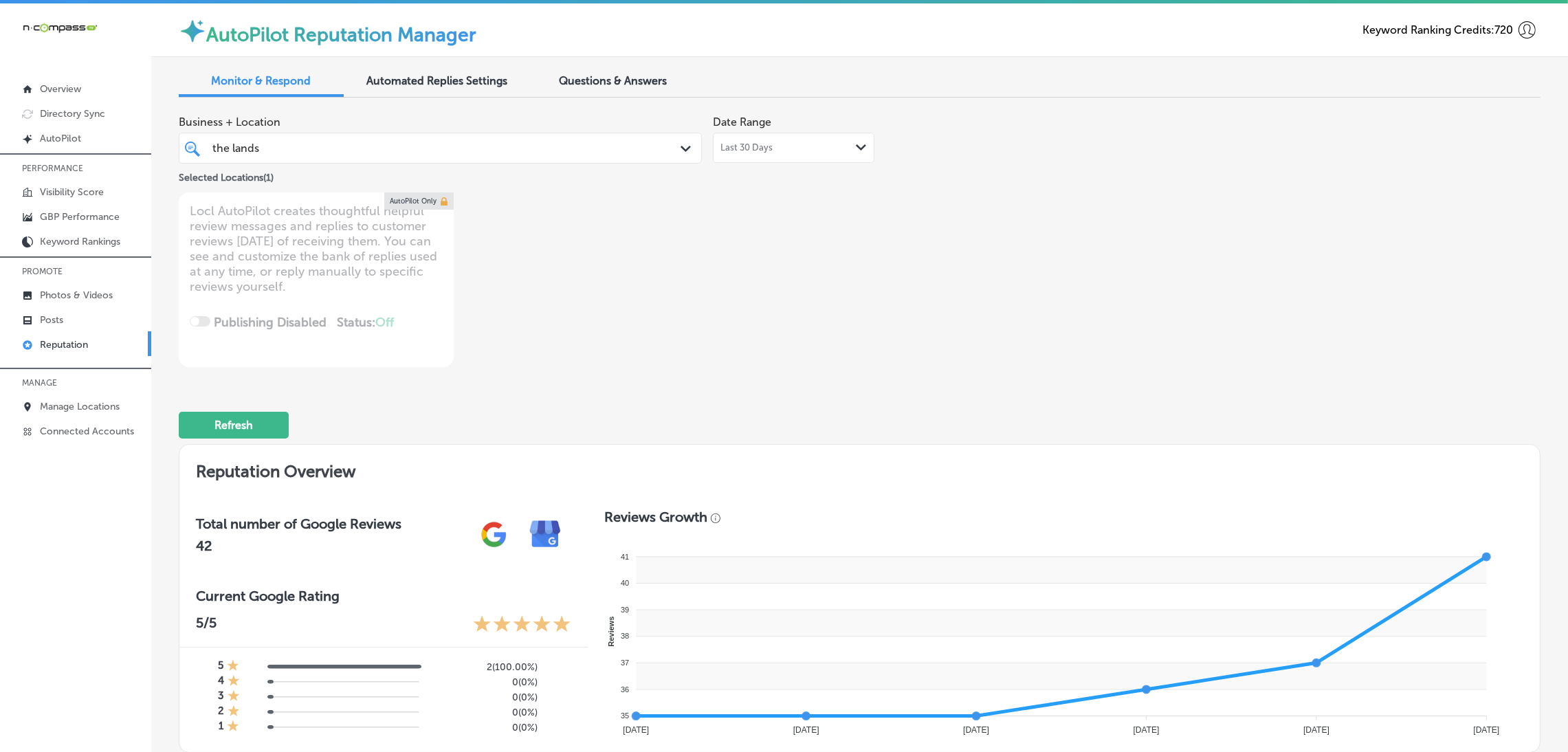
click at [331, 156] on div "the lands the lands" at bounding box center [417, 148] width 412 height 19
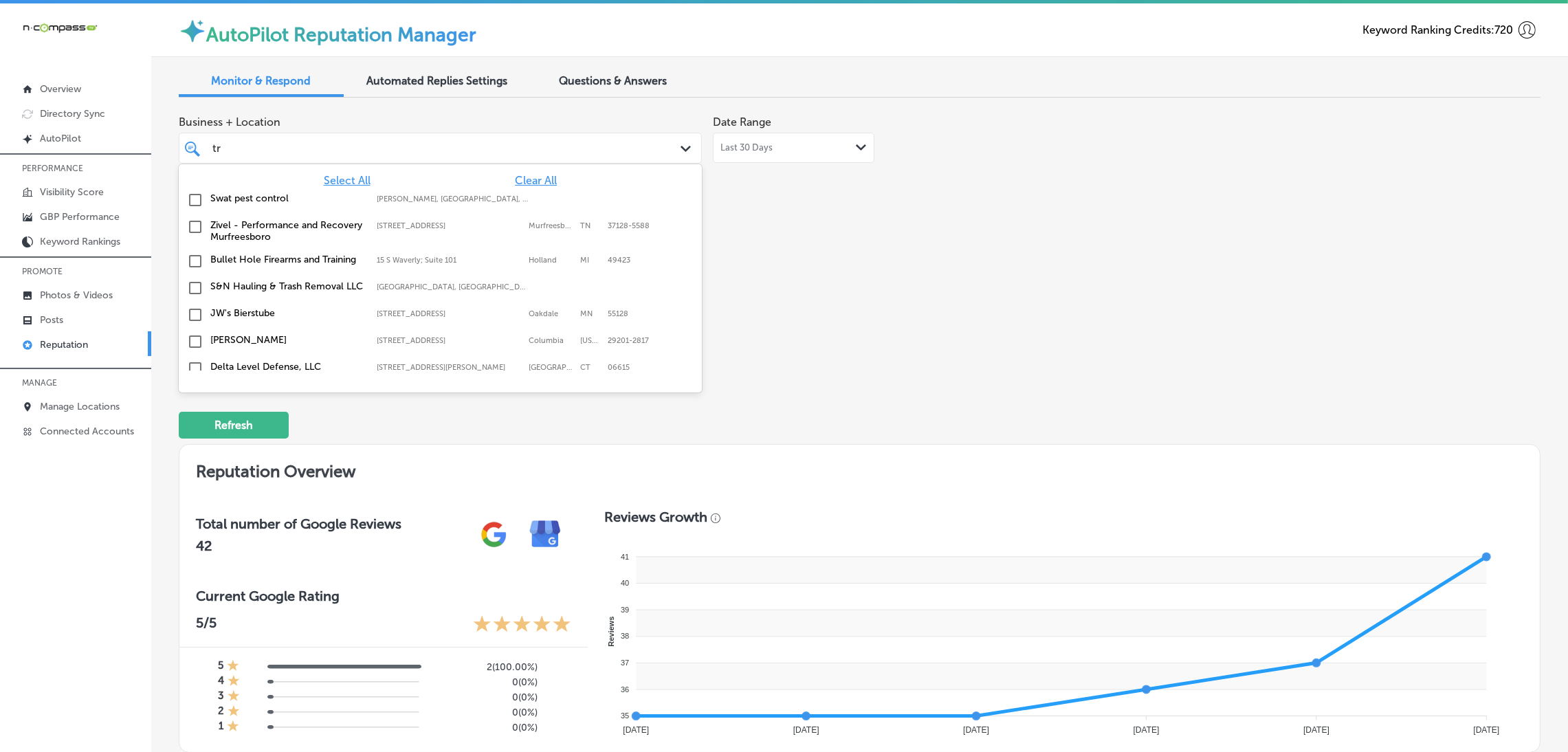
type input "tro"
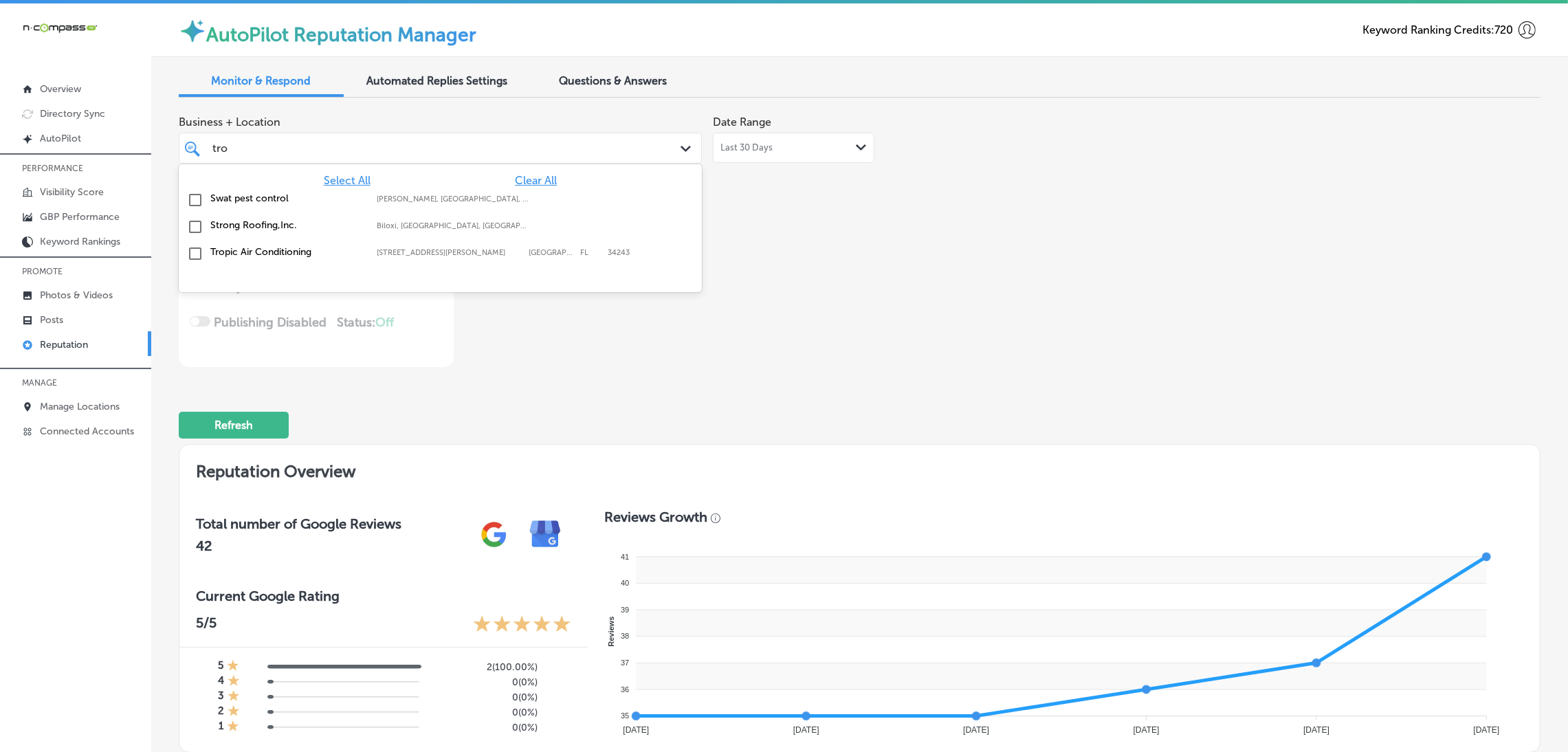
click at [405, 252] on label "[STREET_ADDRESS][PERSON_NAME]" at bounding box center [449, 252] width 145 height 9
type textarea "x"
type input "tro"
click at [1153, 298] on div "Business + Location option [STREET_ADDRESS][PERSON_NAME]. [STREET_ADDRESS][PERS…" at bounding box center [859, 237] width 1362 height 259
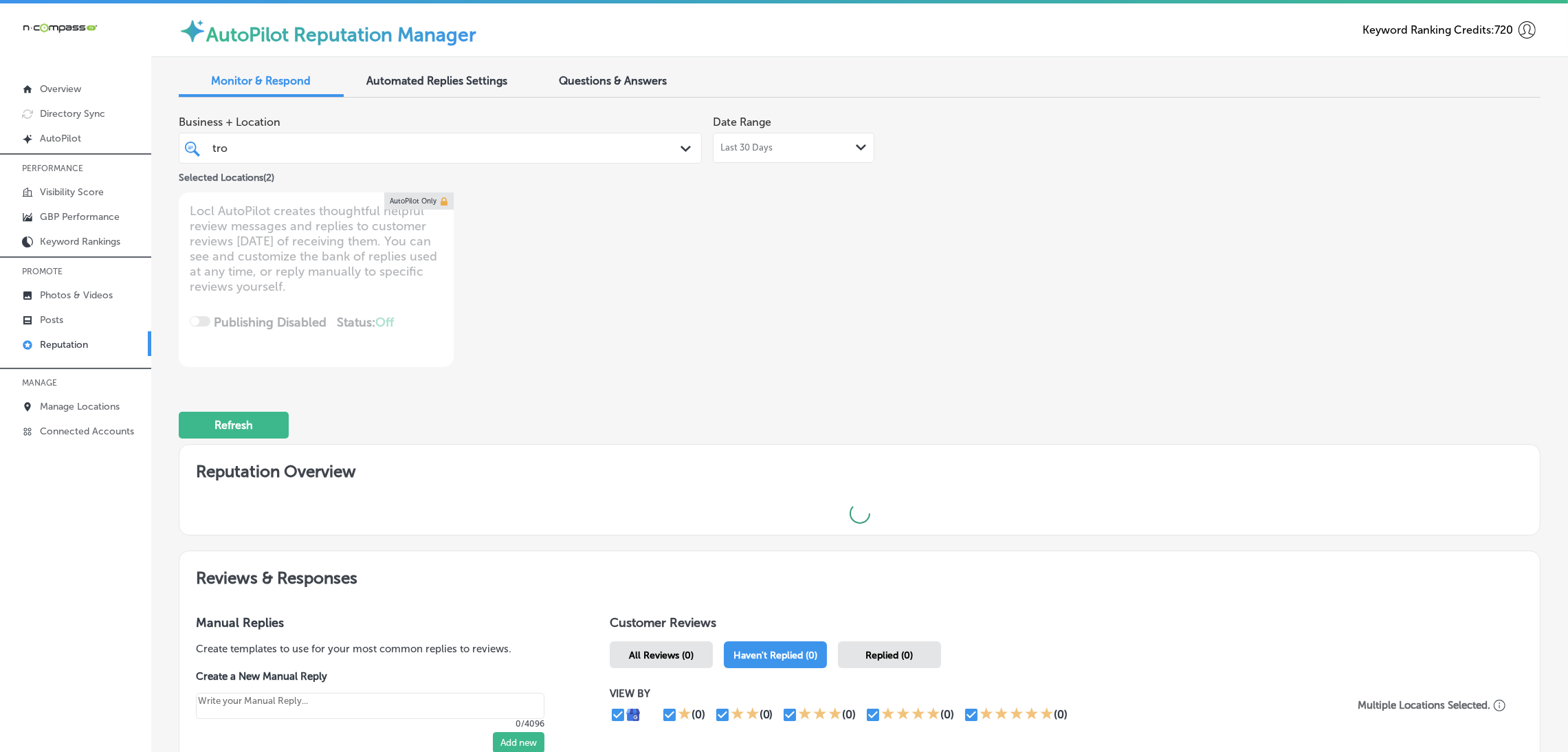
click at [515, 158] on div "tro tro" at bounding box center [440, 148] width 470 height 22
click at [964, 346] on div "Business + Location tro tro Path Created with Sketch. Selected Locations ( 2 ) …" at bounding box center [587, 237] width 818 height 259
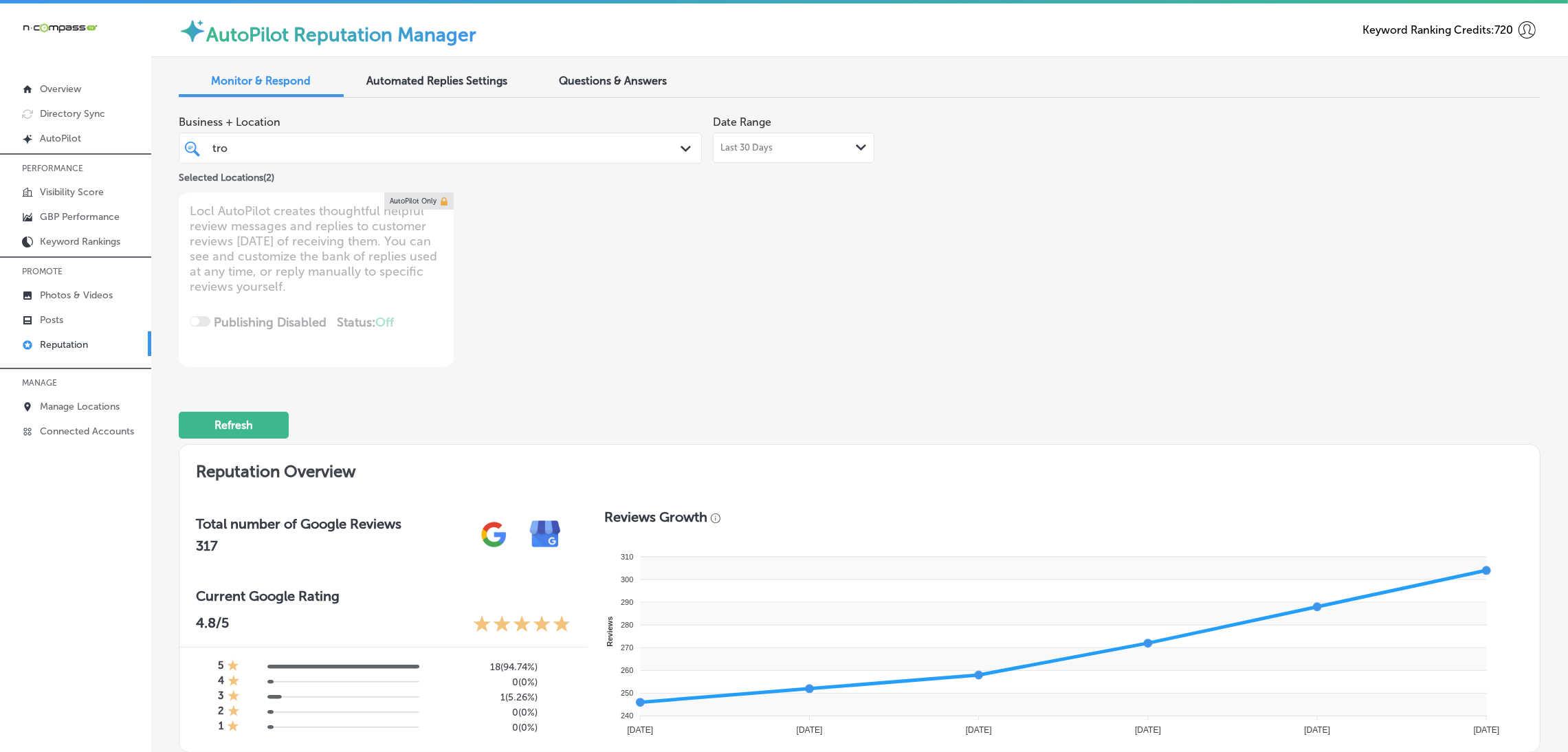
click at [342, 152] on div "tro tro" at bounding box center [417, 148] width 412 height 19
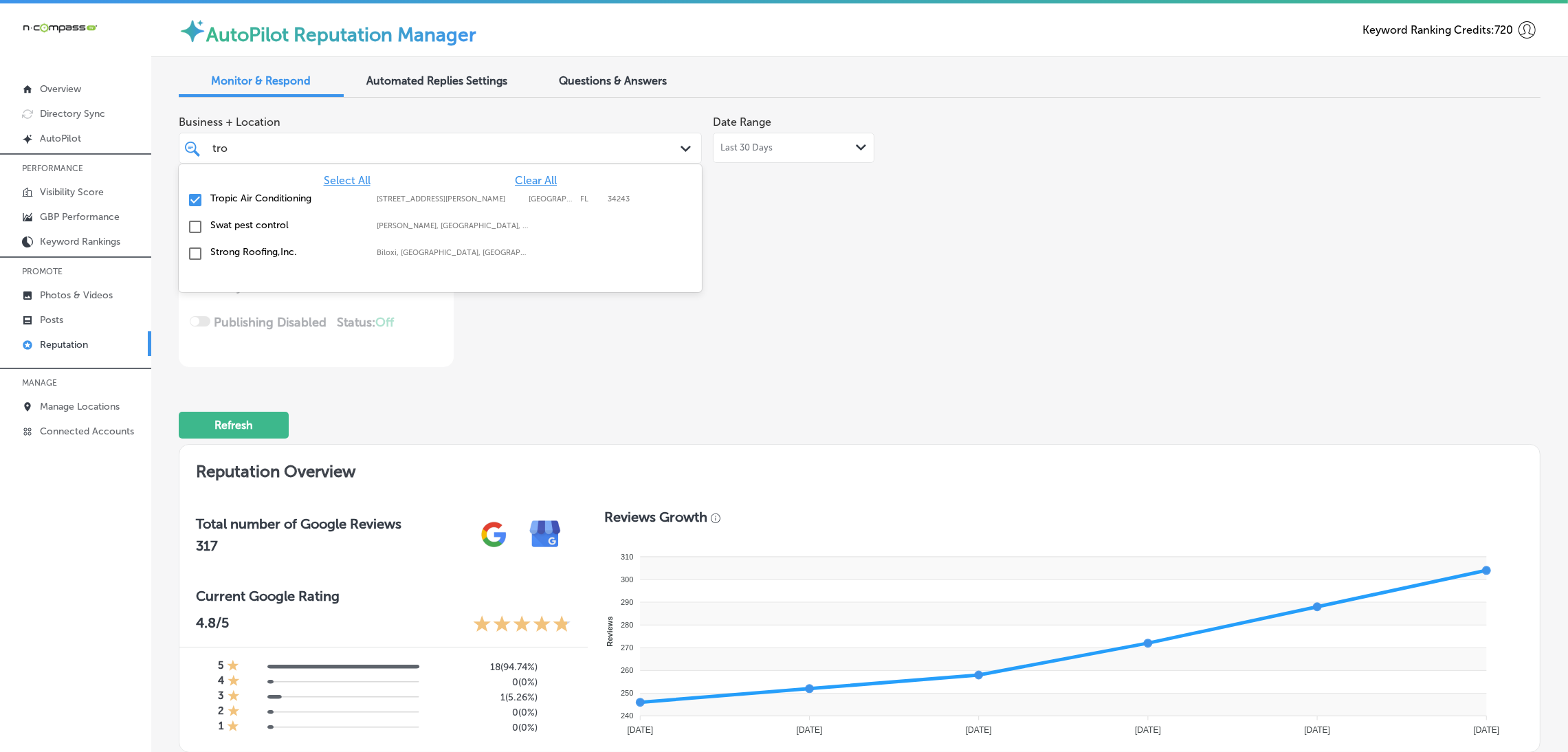
click at [531, 175] on span "Clear All" at bounding box center [536, 180] width 42 height 13
type textarea "x"
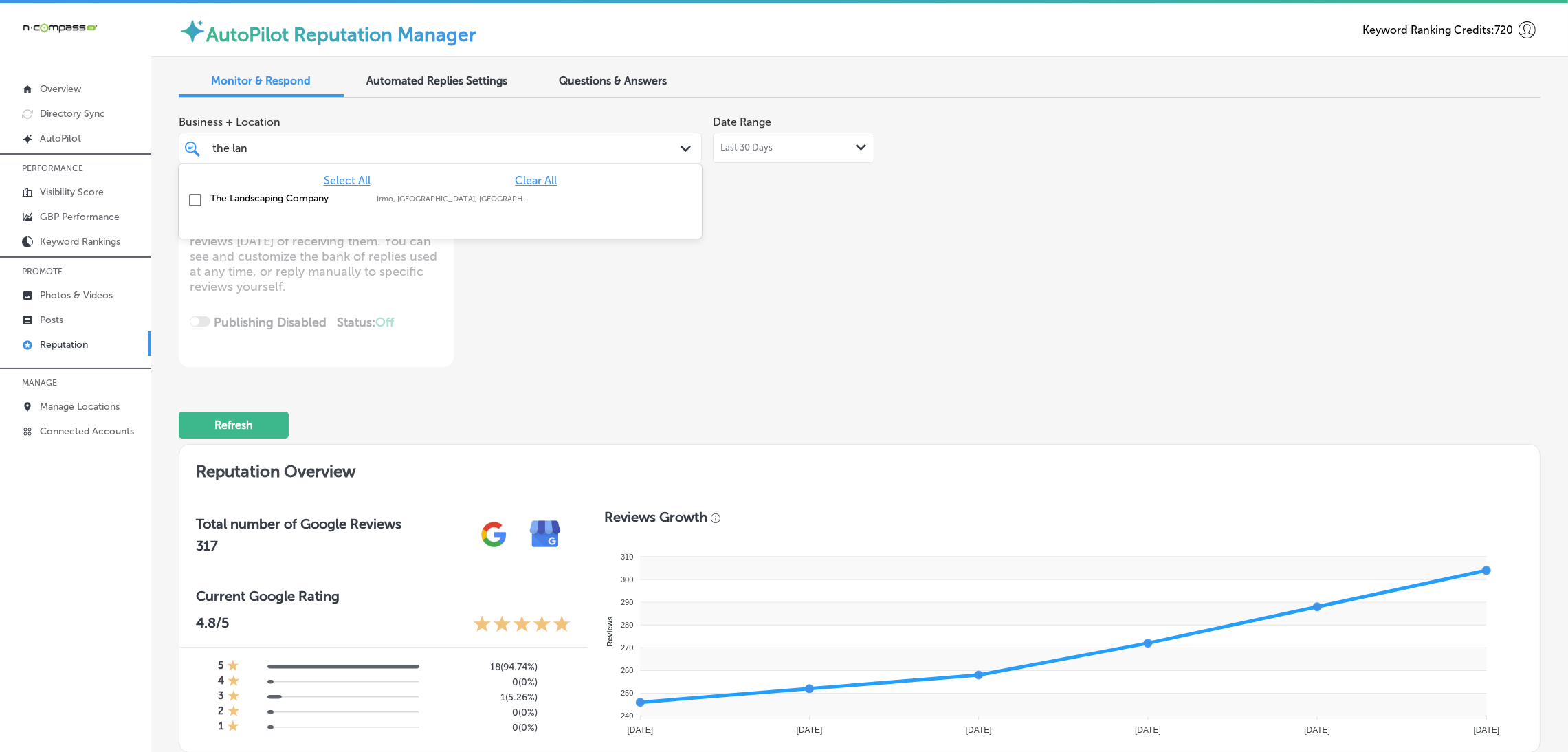
type input "the land"
click at [530, 201] on div "The Landscaping Company Irmo, [GEOGRAPHIC_DATA], [GEOGRAPHIC_DATA] | Cayce, [GE…" at bounding box center [401, 197] width 382 height 12
type textarea "x"
type input "the land"
click at [971, 307] on div "Business + Location option focused, 2 of 165. 2 results available for search te…" at bounding box center [587, 237] width 818 height 259
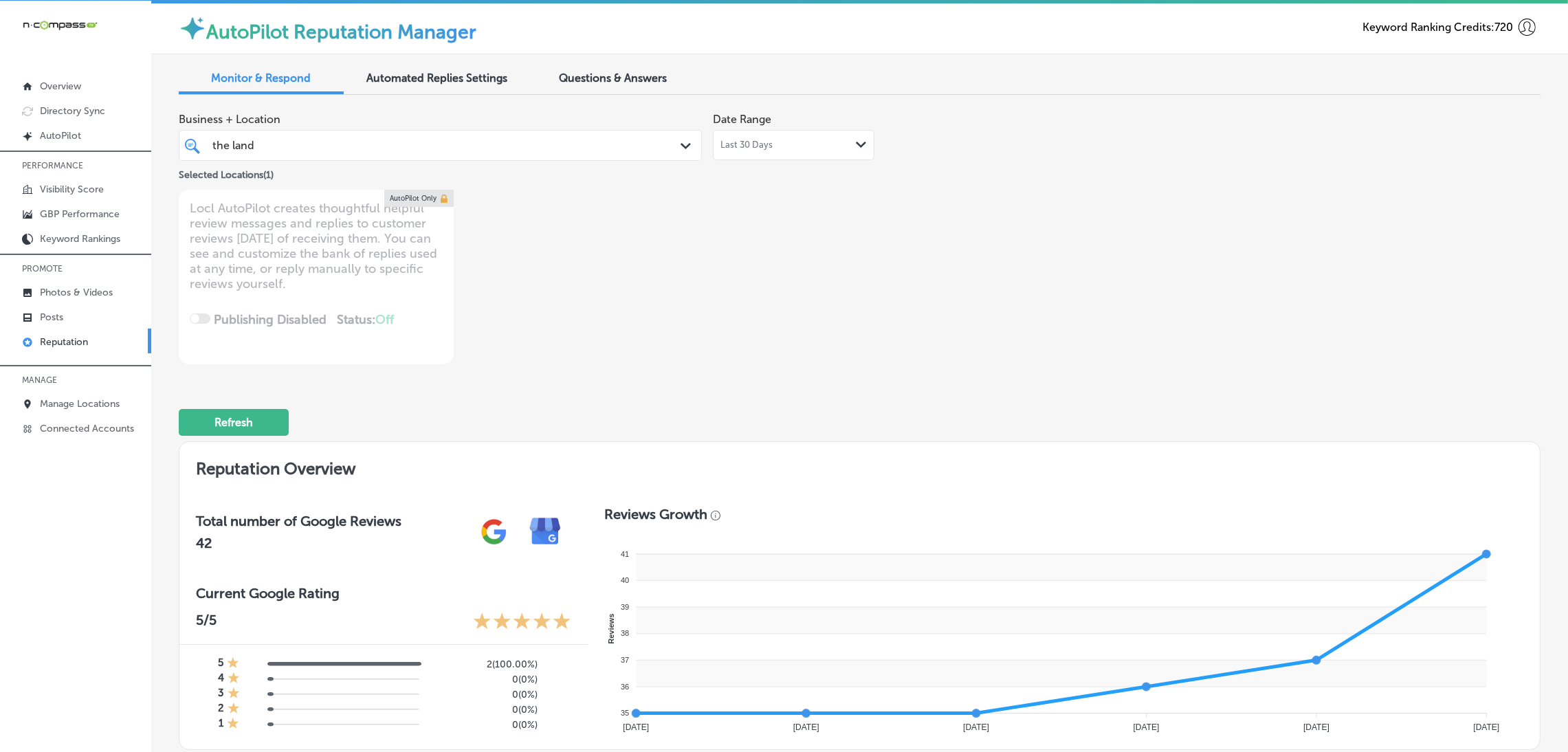
click at [327, 143] on div "the land the land" at bounding box center [417, 145] width 412 height 19
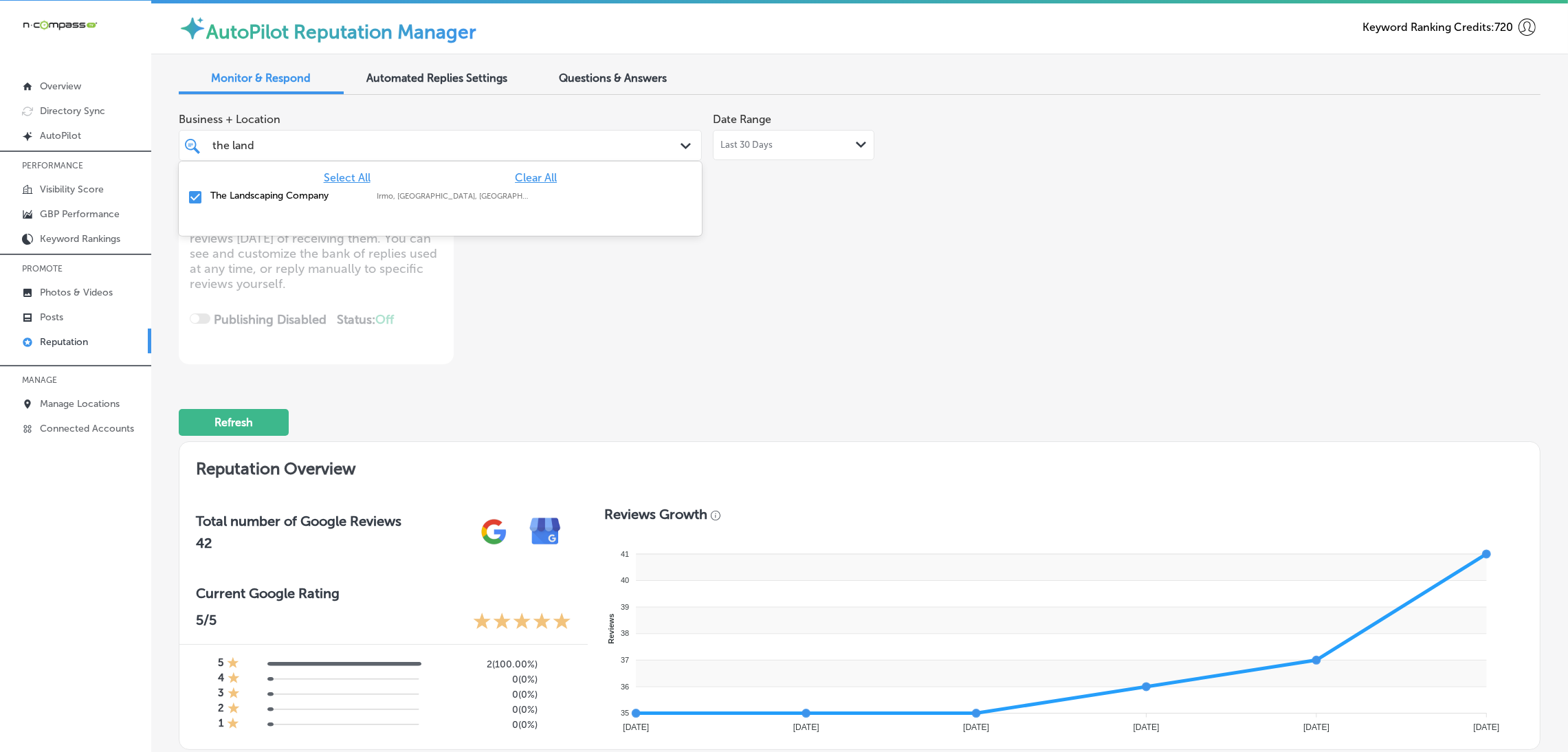
click at [535, 179] on span "Clear All" at bounding box center [536, 178] width 42 height 13
type textarea "x"
type input "tropic air"
click at [534, 199] on label "[GEOGRAPHIC_DATA]" at bounding box center [551, 197] width 45 height 9
type textarea "x"
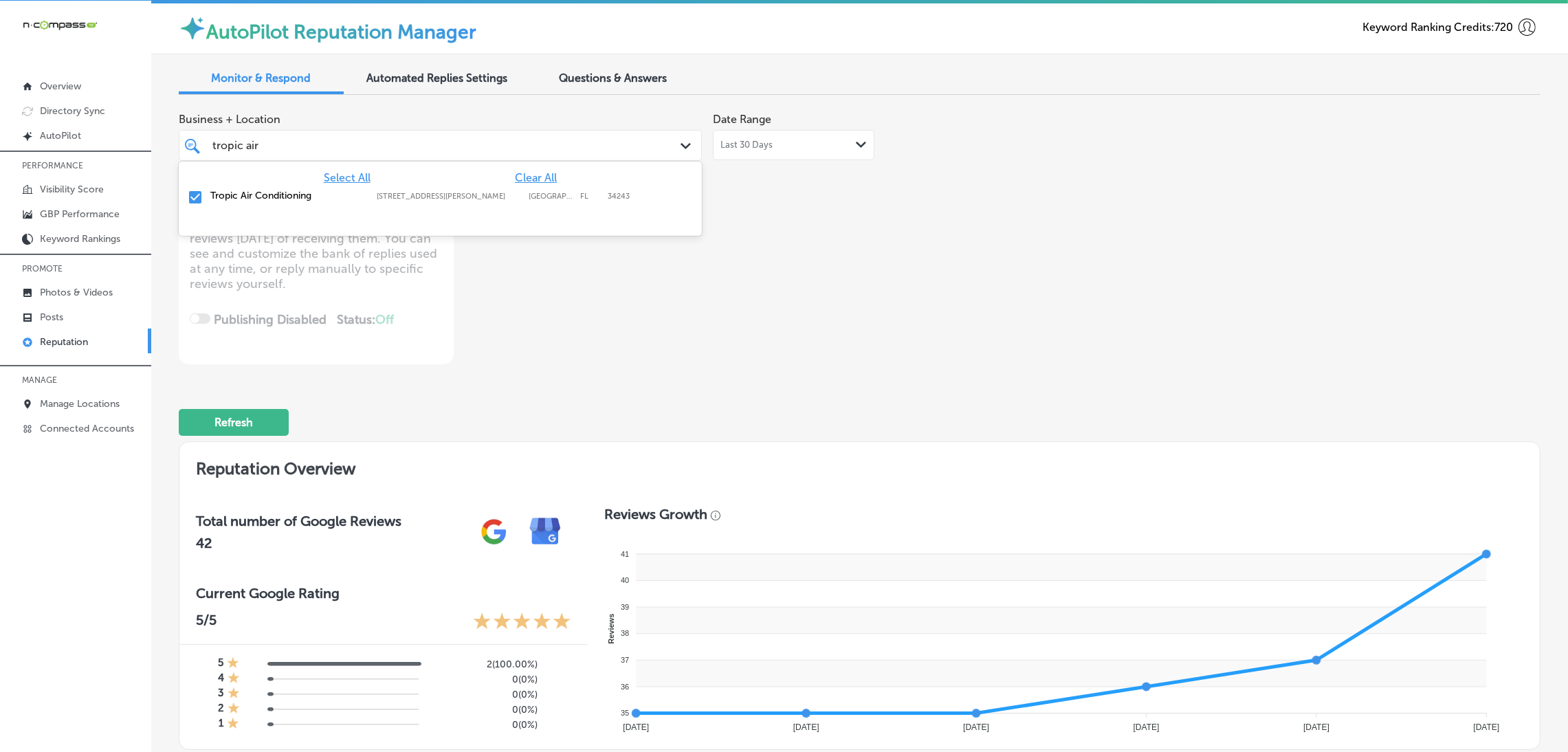
type input "tropic air"
click at [917, 311] on div "Business + Location option [STREET_ADDRESS][PERSON_NAME]. [STREET_ADDRESS][PERS…" at bounding box center [587, 234] width 818 height 259
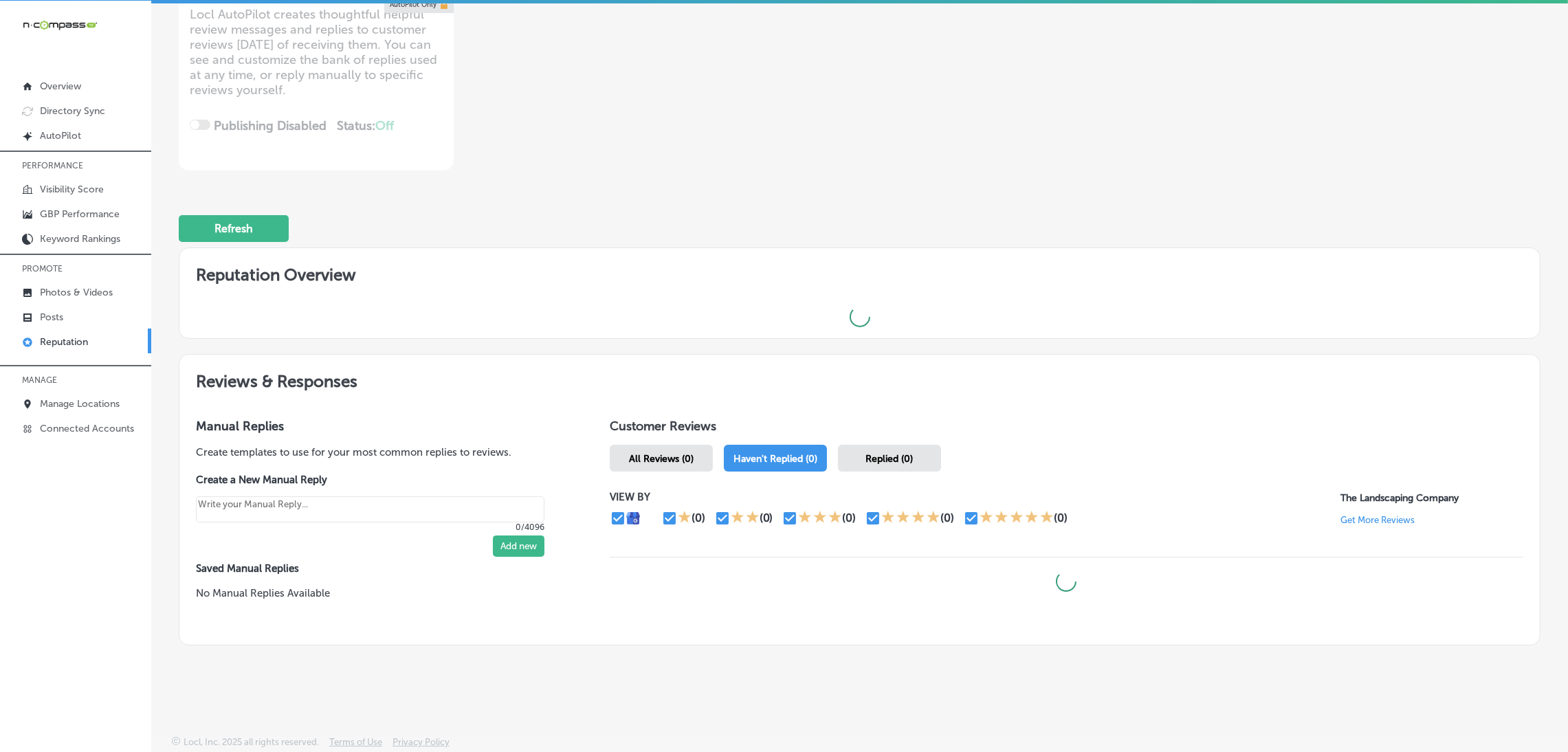
type textarea "x"
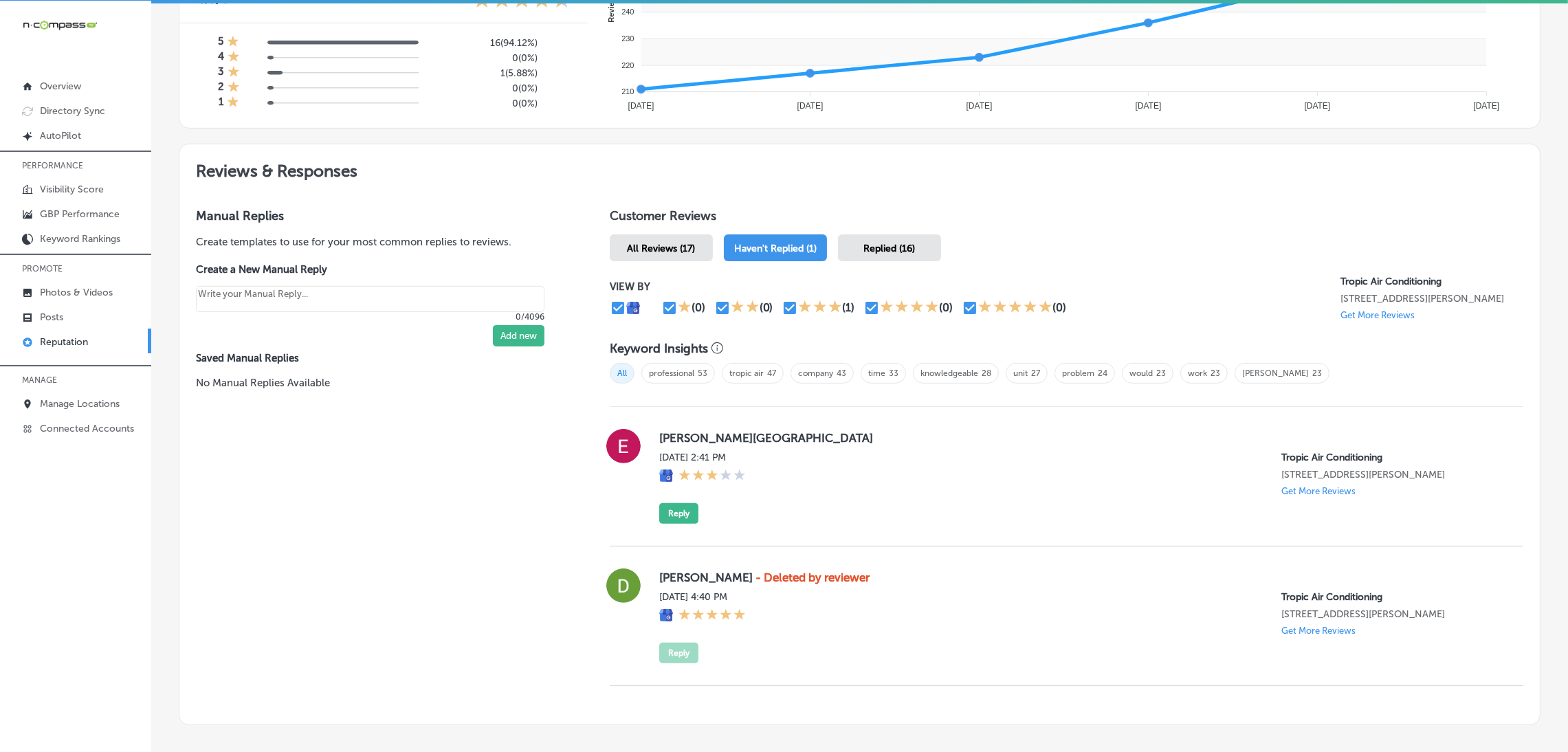
scroll to position [600, 0]
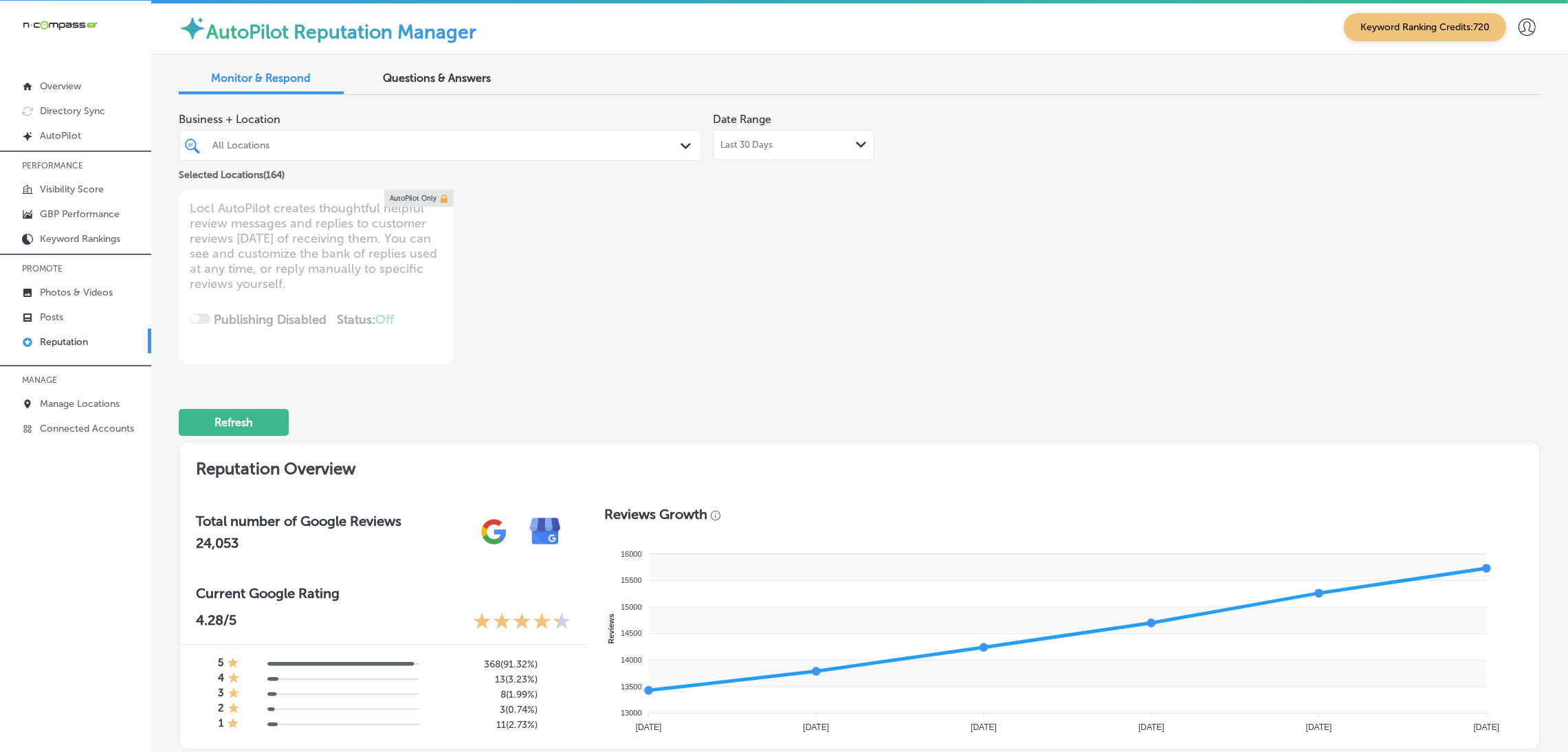
click at [320, 141] on div "All Locations" at bounding box center [447, 145] width 470 height 12
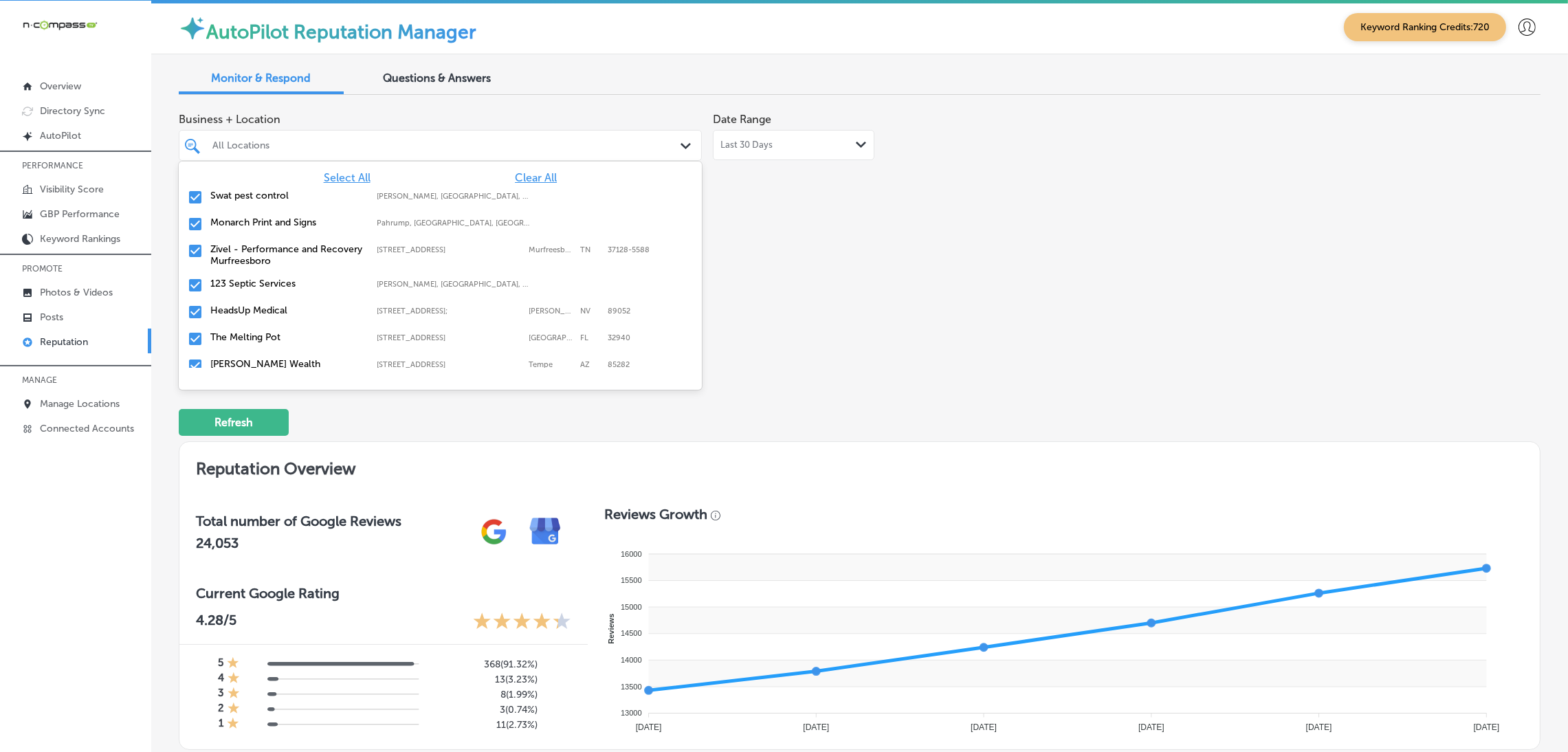
click at [515, 181] on span "Clear All" at bounding box center [536, 178] width 42 height 13
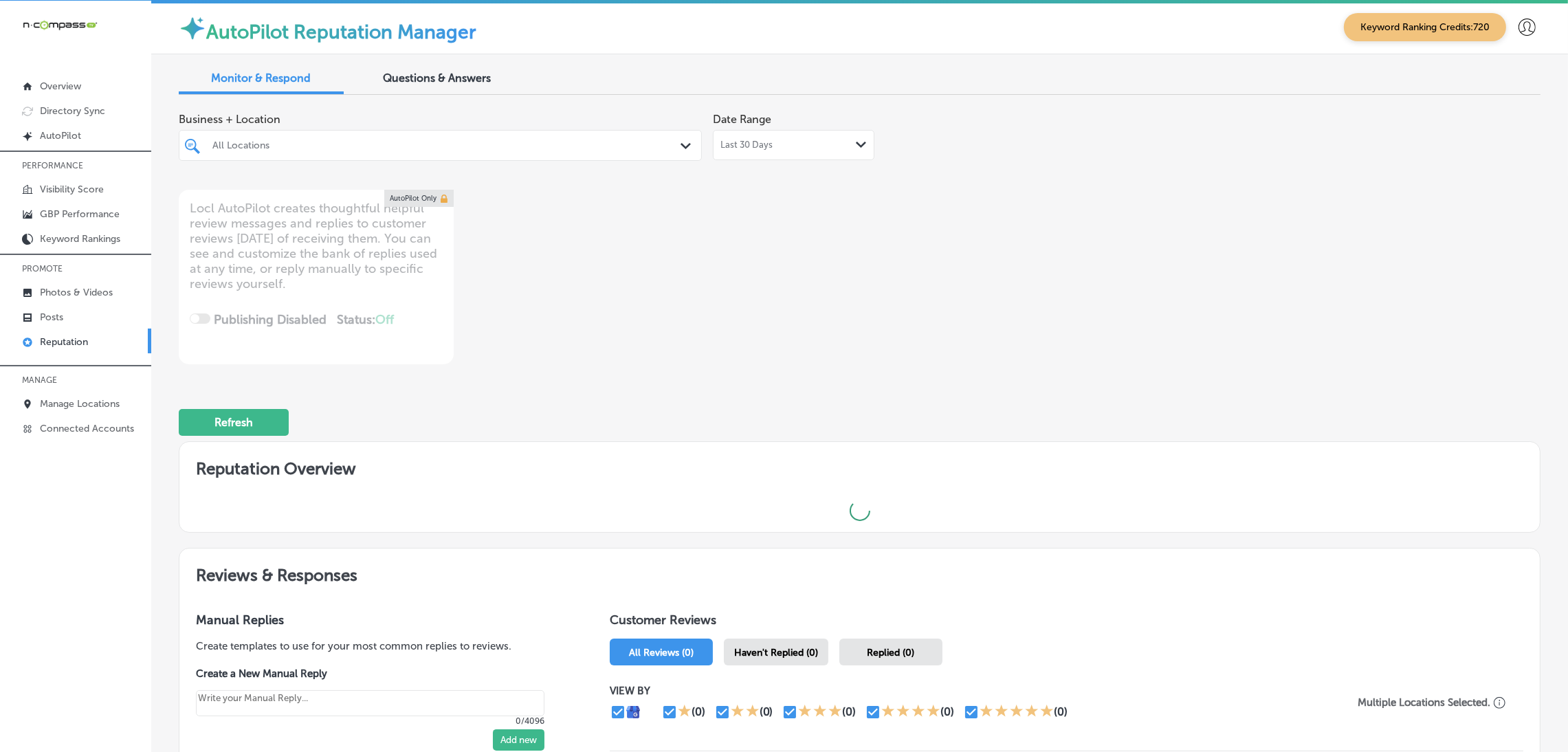
click at [849, 240] on div "Business + Location All Locations Path Created with Sketch. Date Range Last 30 …" at bounding box center [587, 234] width 818 height 259
click at [556, 149] on div "All Locations" at bounding box center [447, 145] width 470 height 12
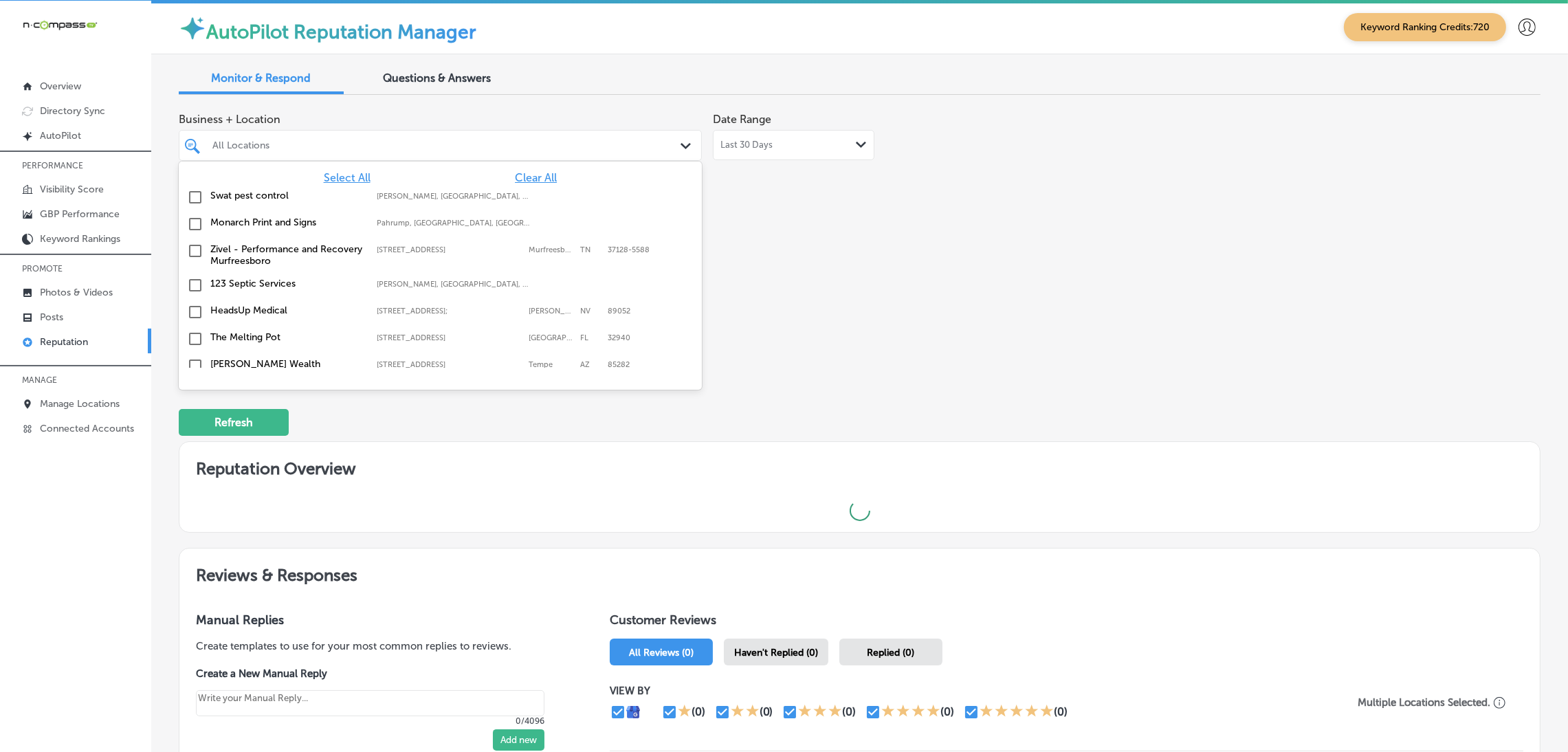
type textarea "x"
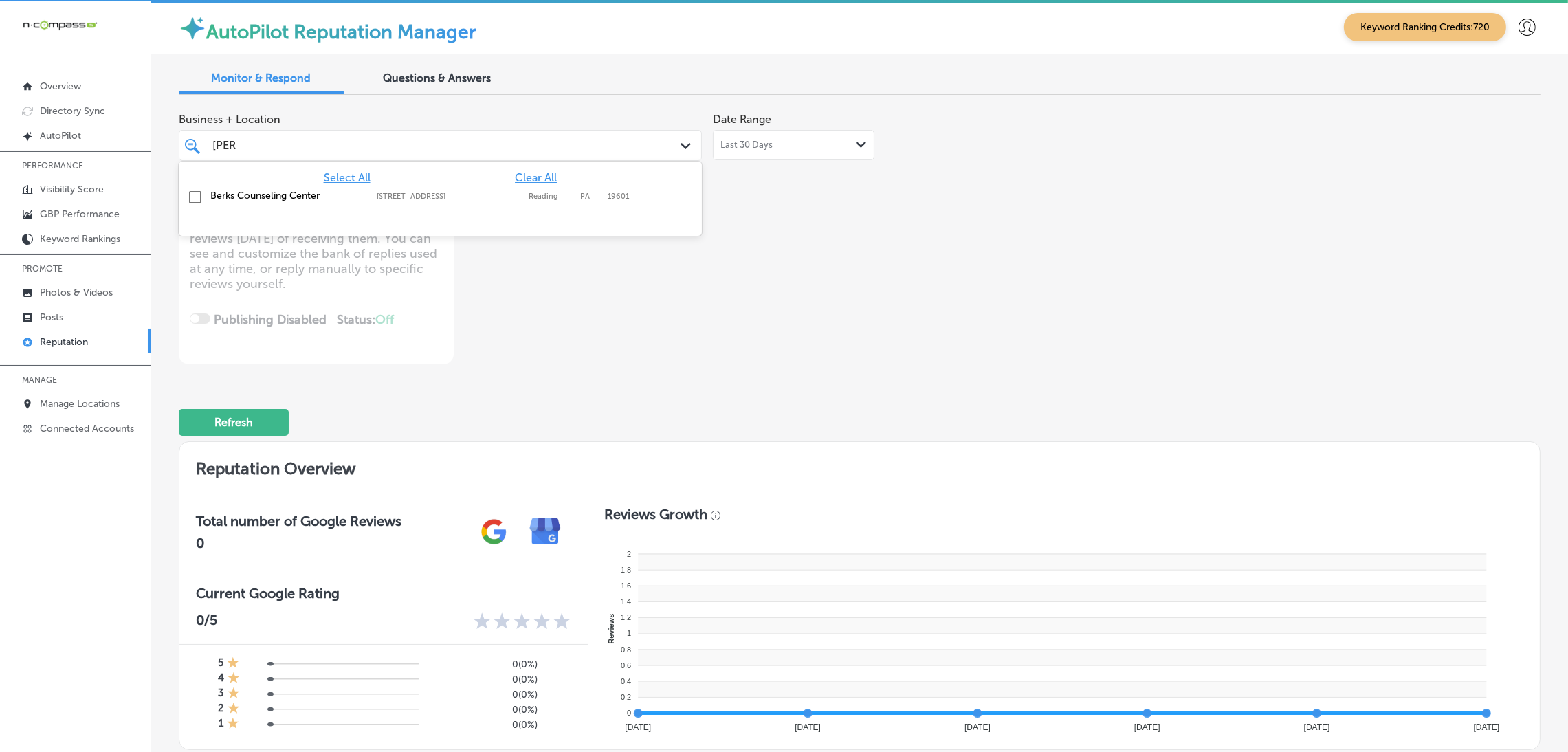
type input "berks"
click at [493, 204] on div "Berks Counseling Center 645 Penn St, Reading, PA, 19601 645 Penn St Reading PA …" at bounding box center [440, 197] width 512 height 22
type textarea "x"
type input "berks"
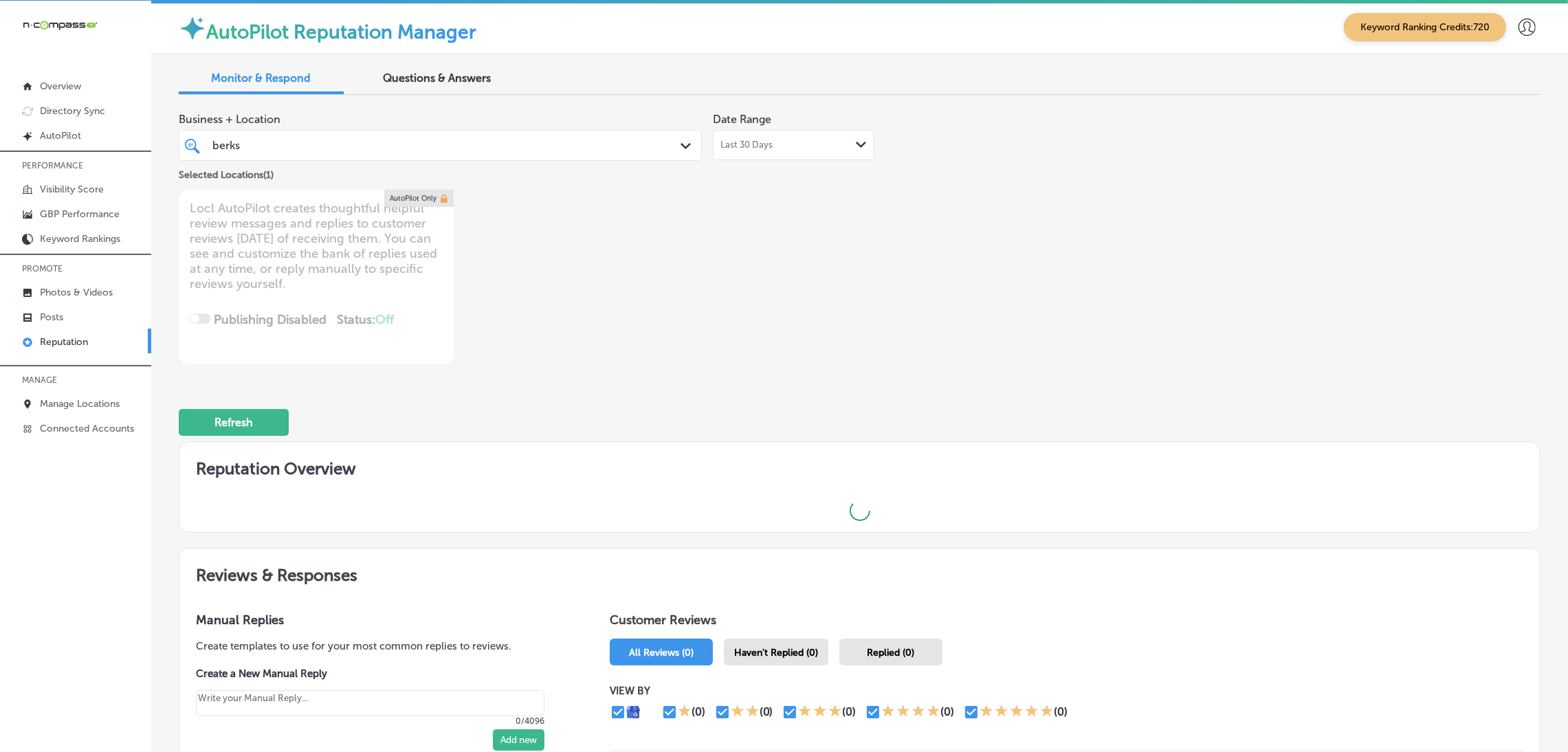
click at [904, 252] on div "Business + Location berks berks Path Created with Sketch. Selected Locations ( …" at bounding box center [587, 234] width 818 height 259
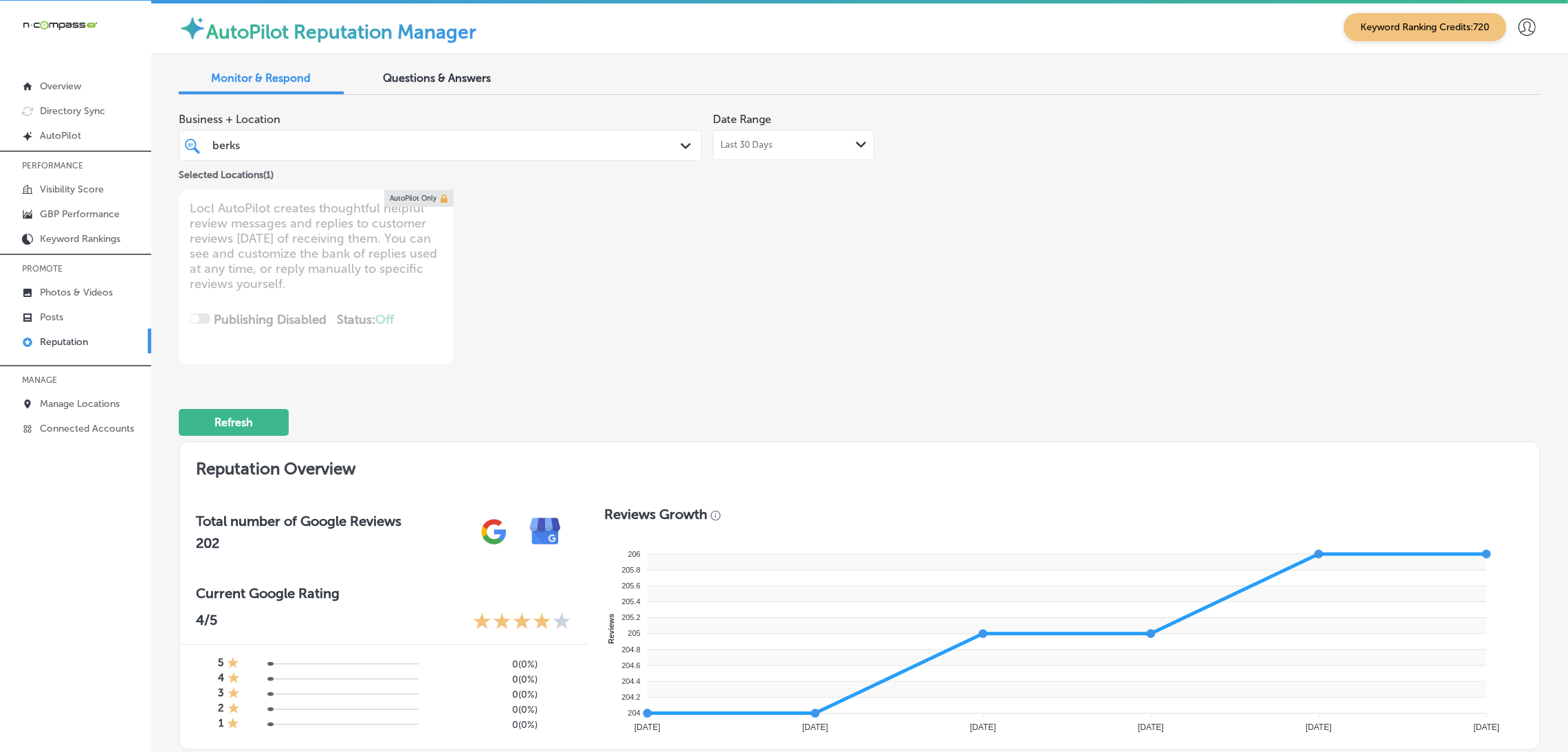
click at [450, 159] on div "berks berks Path Created with Sketch." at bounding box center [440, 145] width 523 height 31
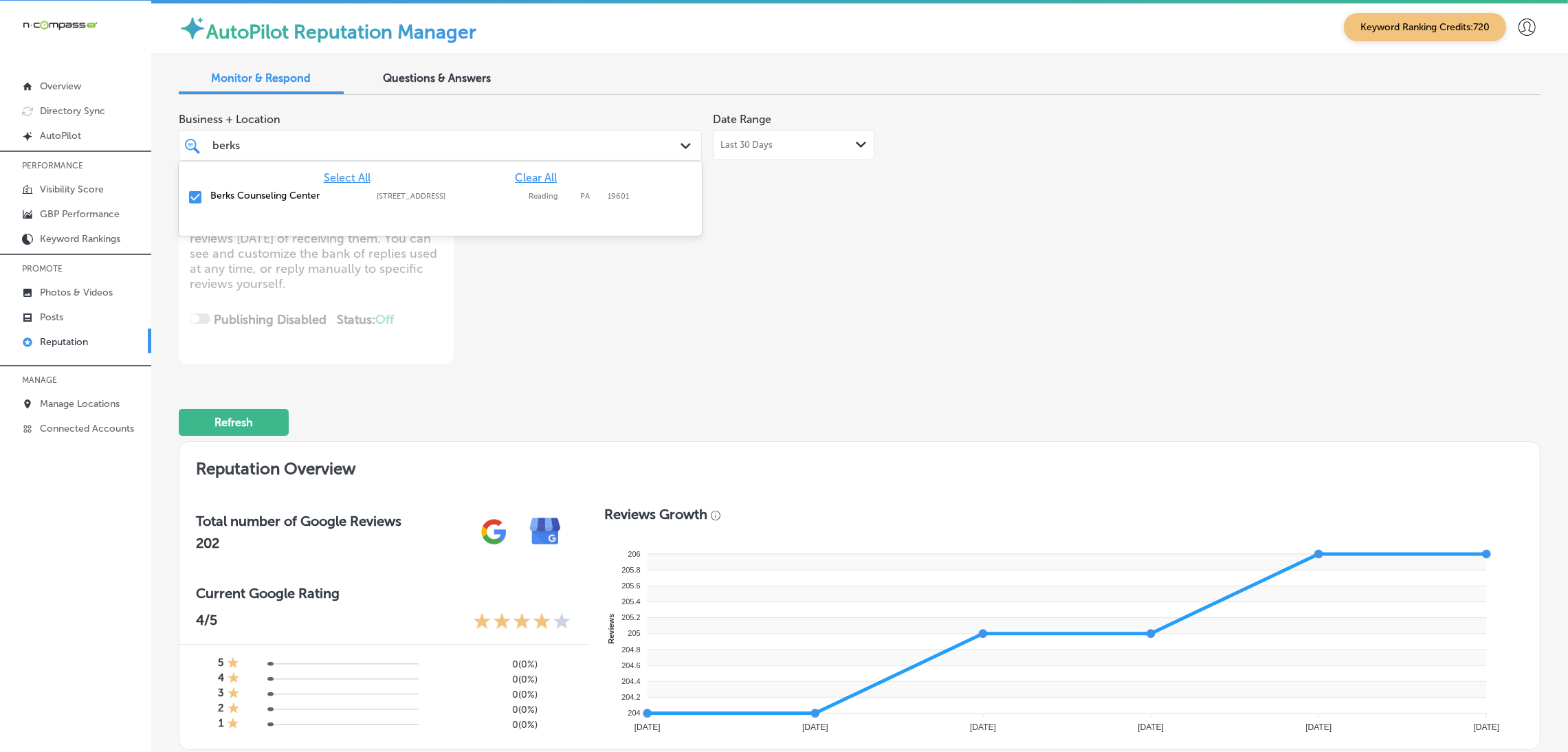
click at [520, 174] on span "Clear All" at bounding box center [536, 178] width 42 height 13
type textarea "x"
type input "papa"
click at [632, 201] on div "Papa Vito's Italian Restaurant And Pizza Kitchen 6200 N Atlantic Ave, Cape Cana…" at bounding box center [440, 201] width 512 height 29
type textarea "x"
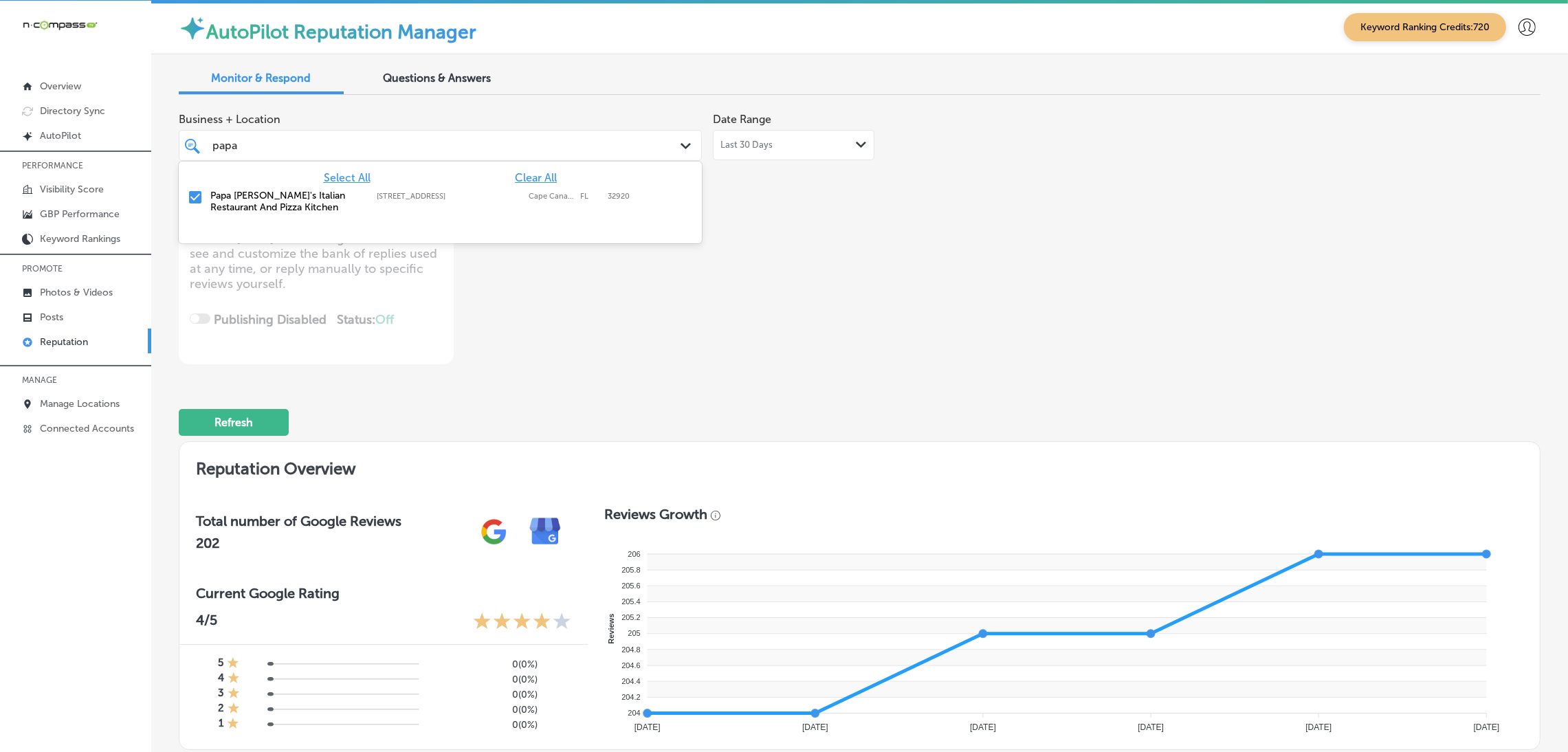
type input "papa"
click at [840, 239] on div "Business + Location option 6200 N Atlantic Ave, selected. option 6200 N Atlanti…" at bounding box center [587, 234] width 818 height 259
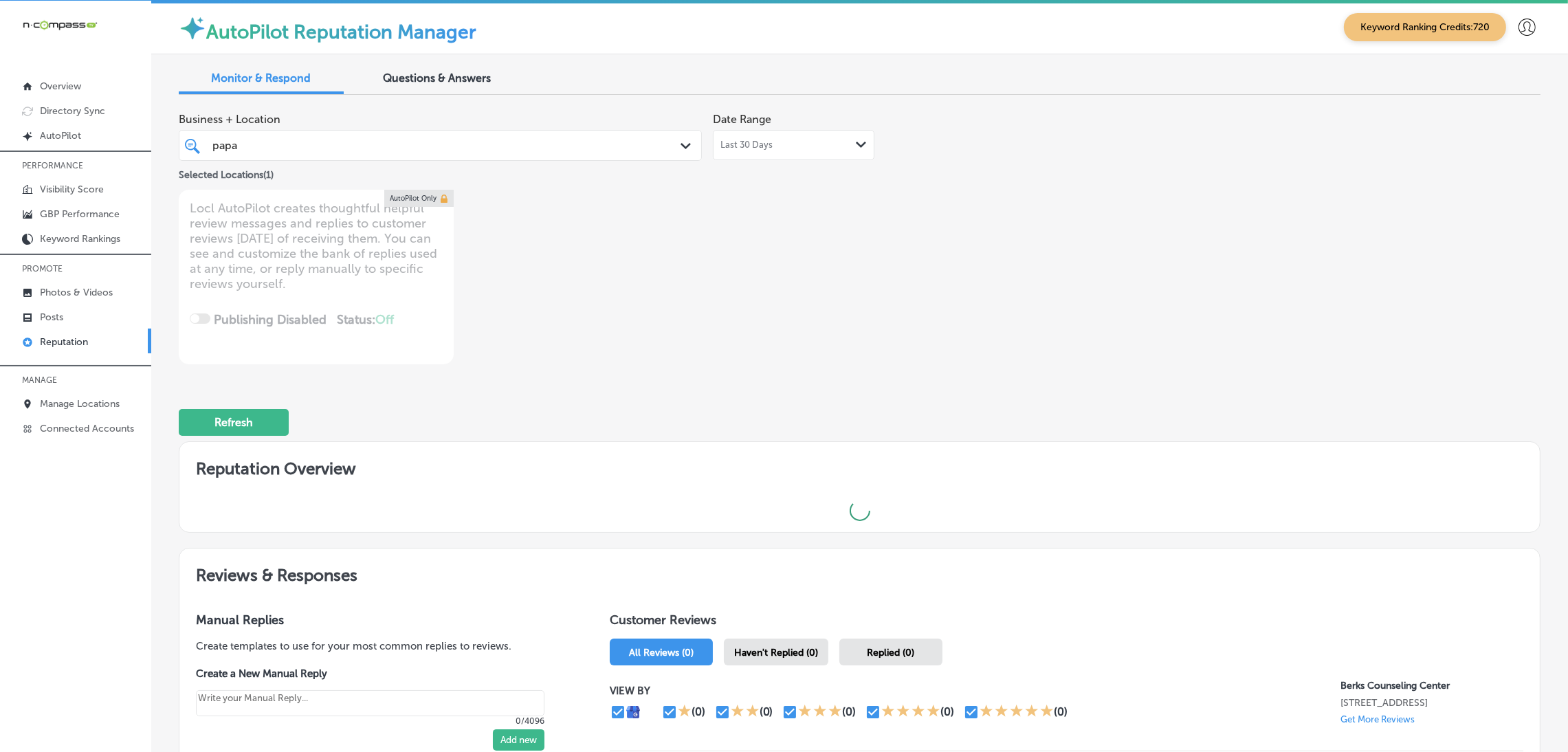
click at [789, 359] on div "Business + Location papa papa Path Created with Sketch. Selected Locations ( 1 …" at bounding box center [587, 234] width 818 height 259
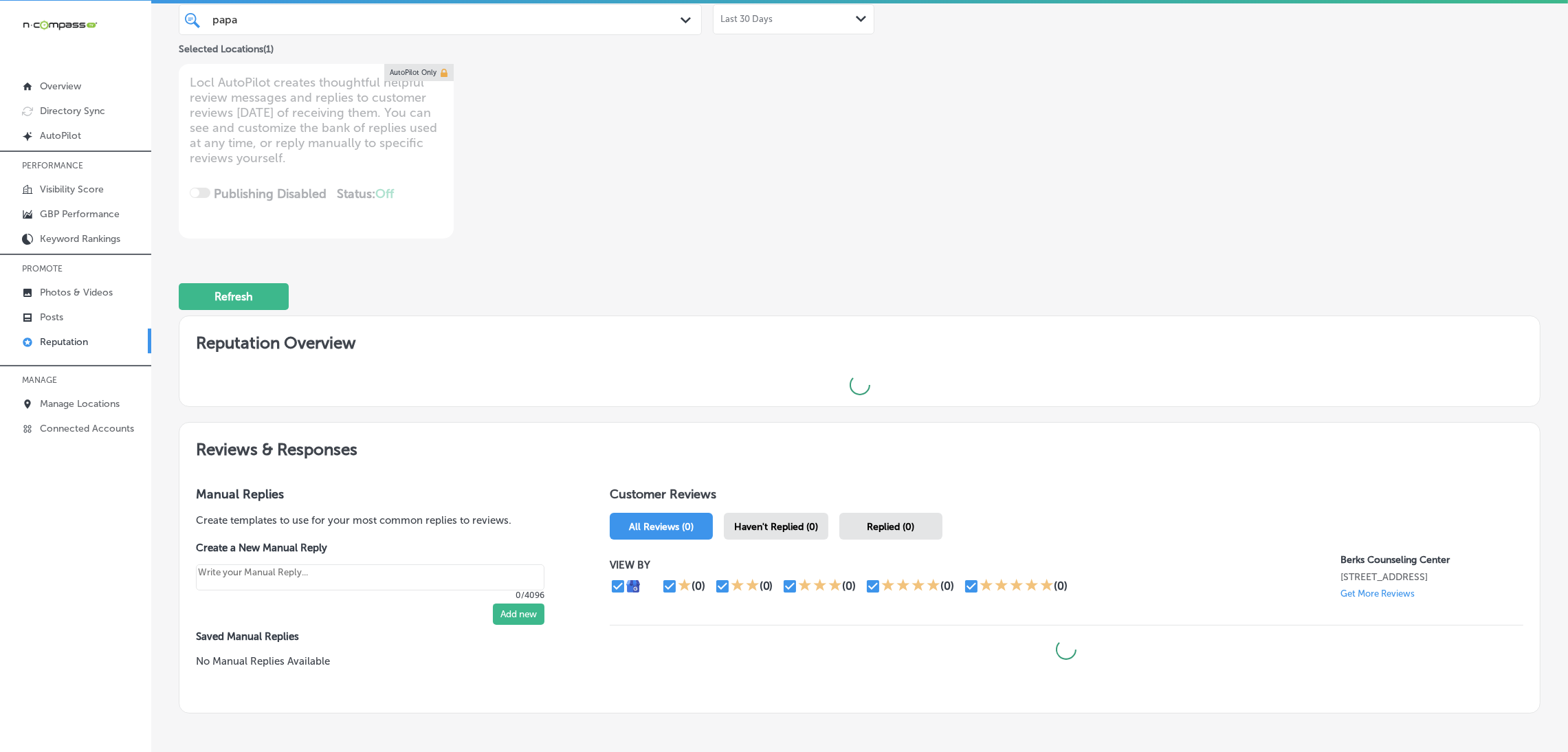
scroll to position [42, 0]
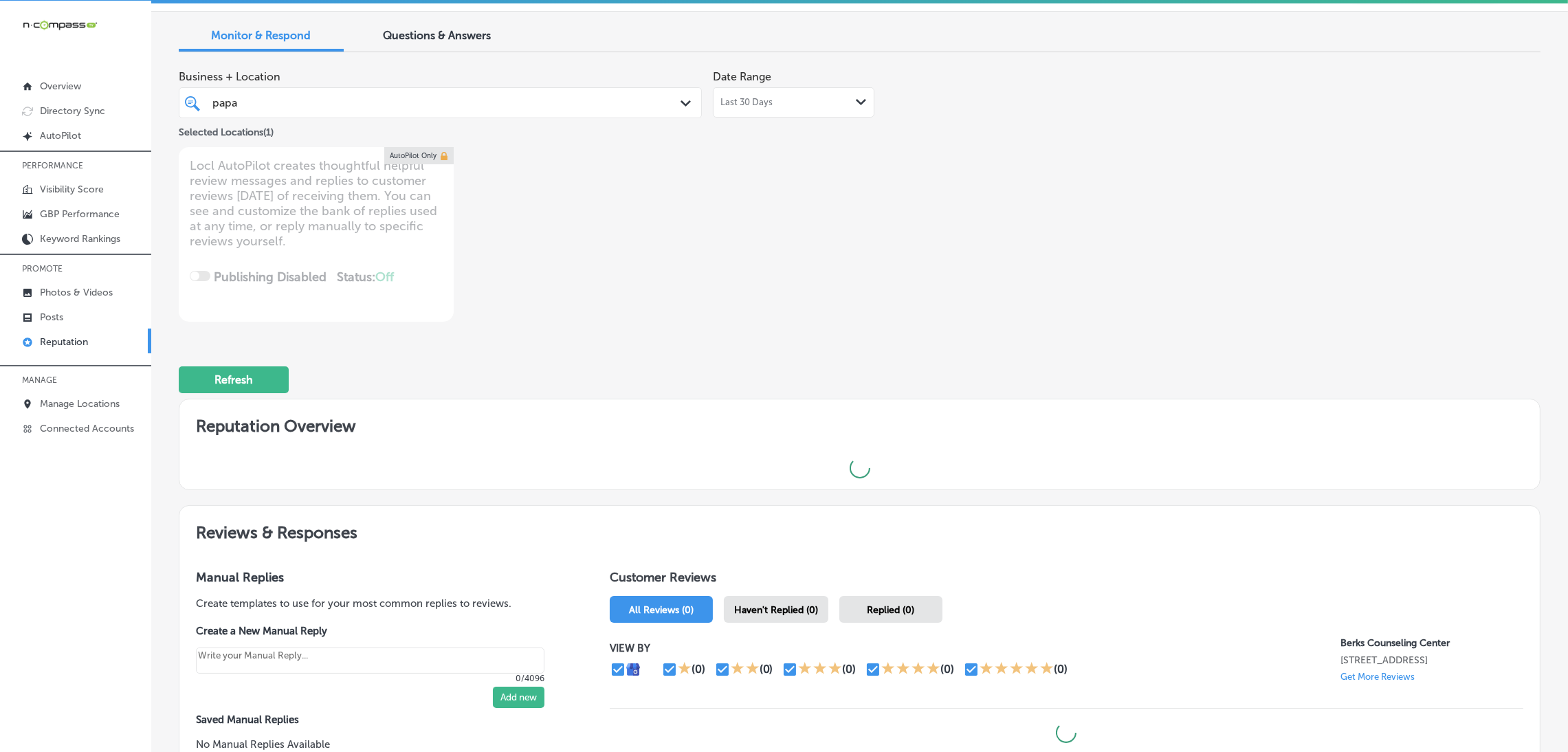
type textarea "x"
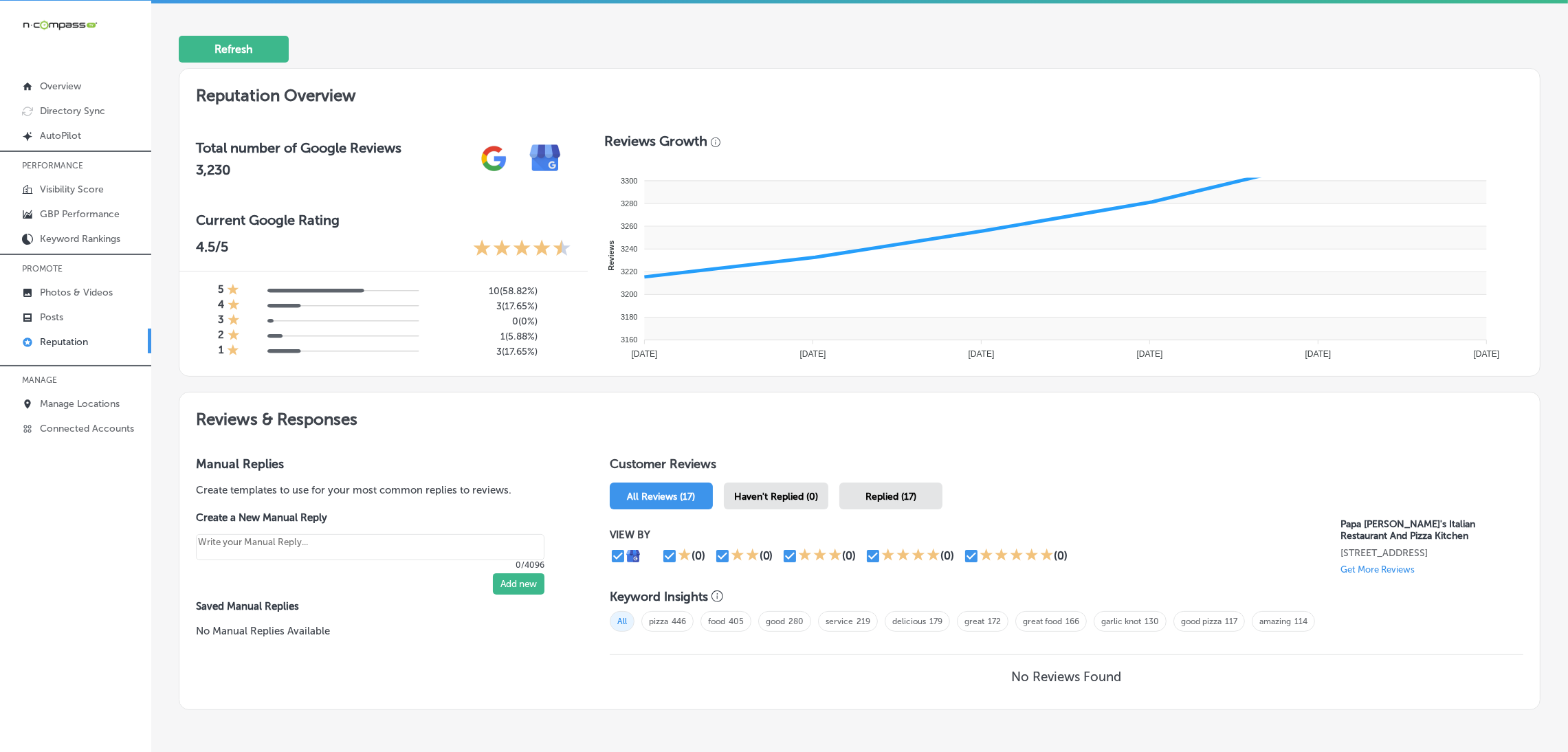
scroll to position [412, 0]
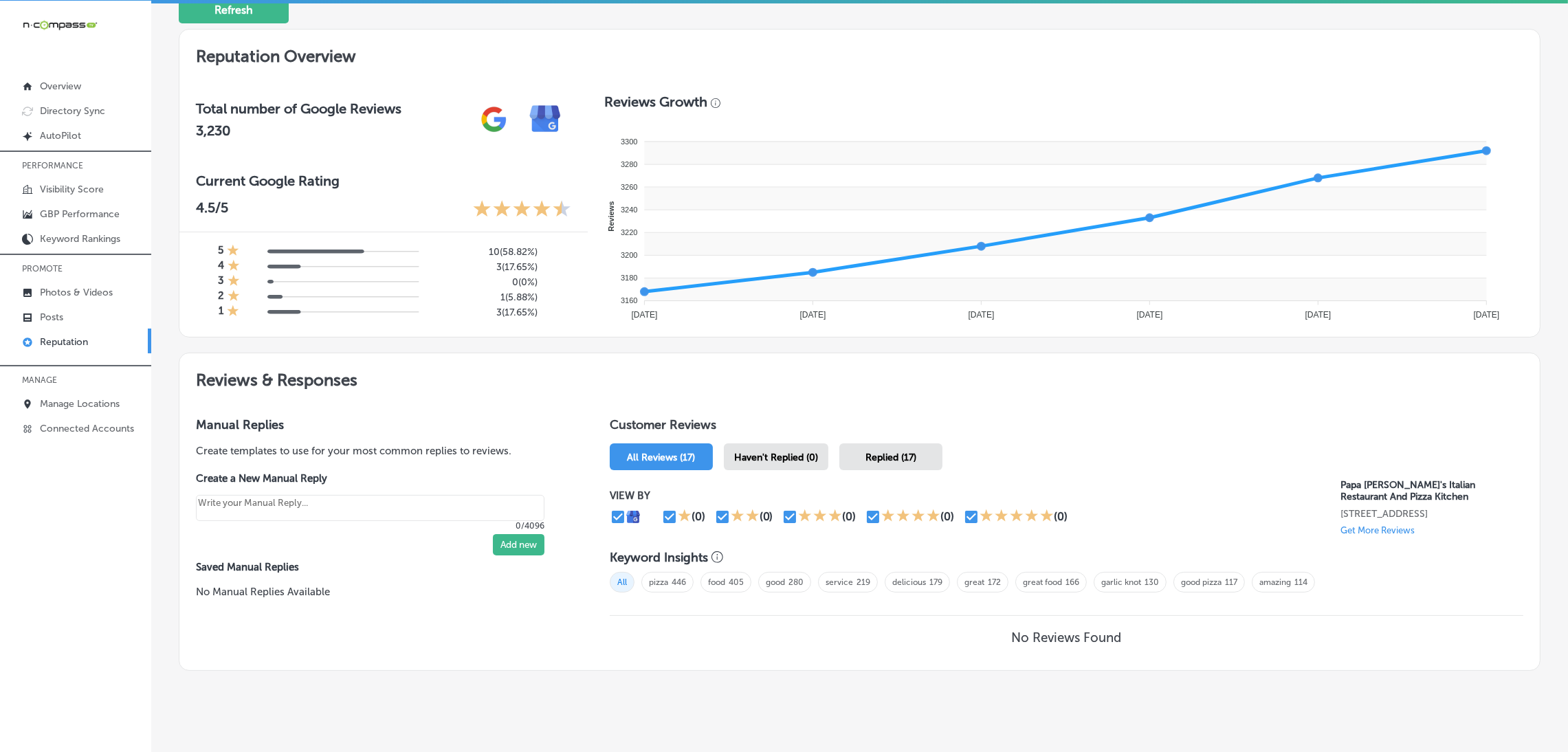
click at [776, 444] on div "Haven't Replied (0)" at bounding box center [776, 457] width 105 height 27
